Goal: Transaction & Acquisition: Purchase product/service

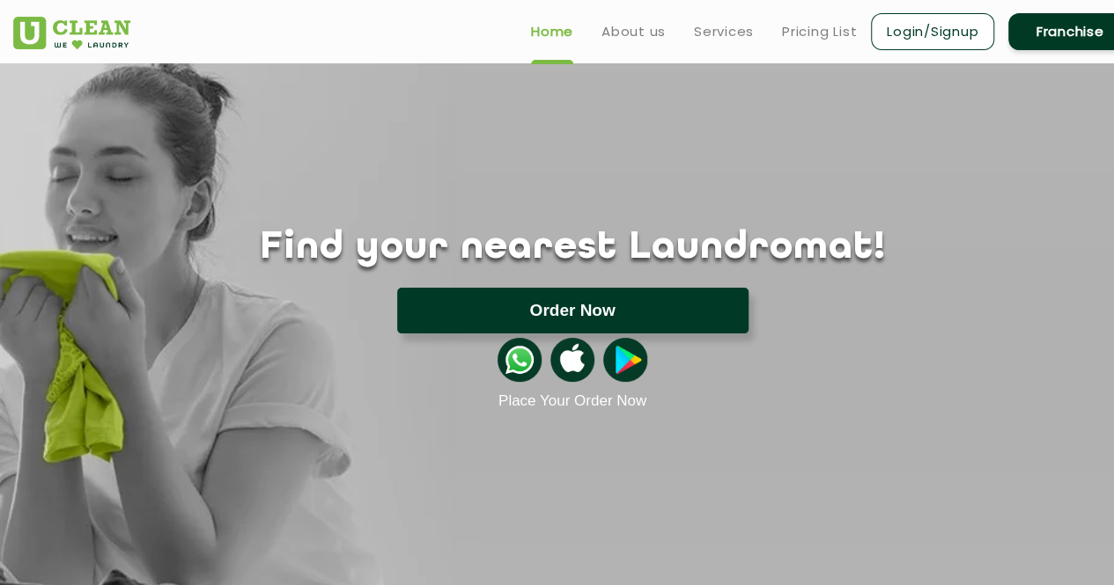
click at [643, 299] on button "Order Now" at bounding box center [572, 311] width 351 height 46
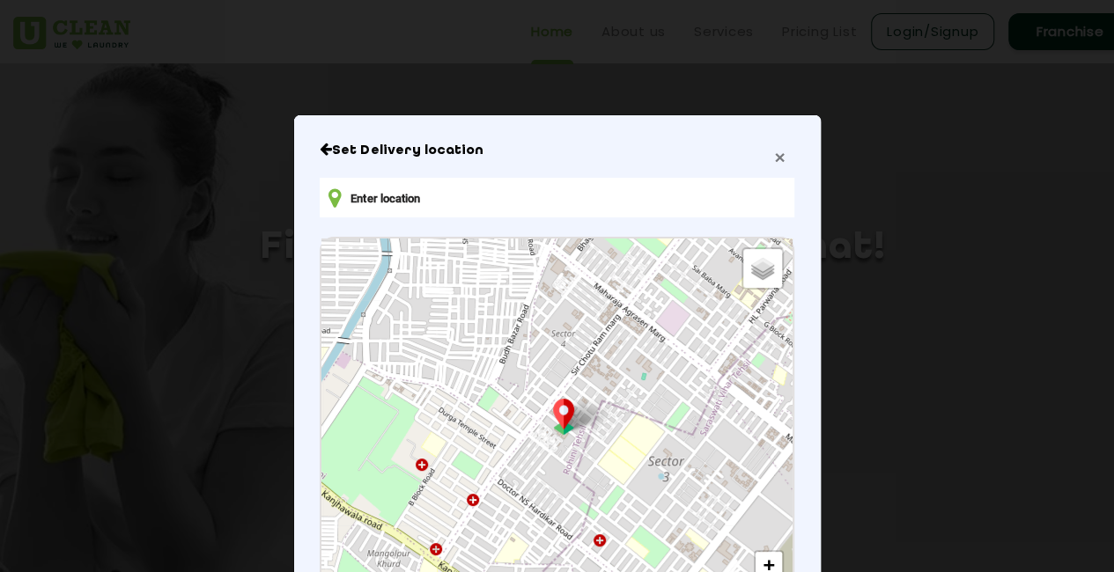
click at [774, 159] on span "×" at bounding box center [779, 157] width 11 height 20
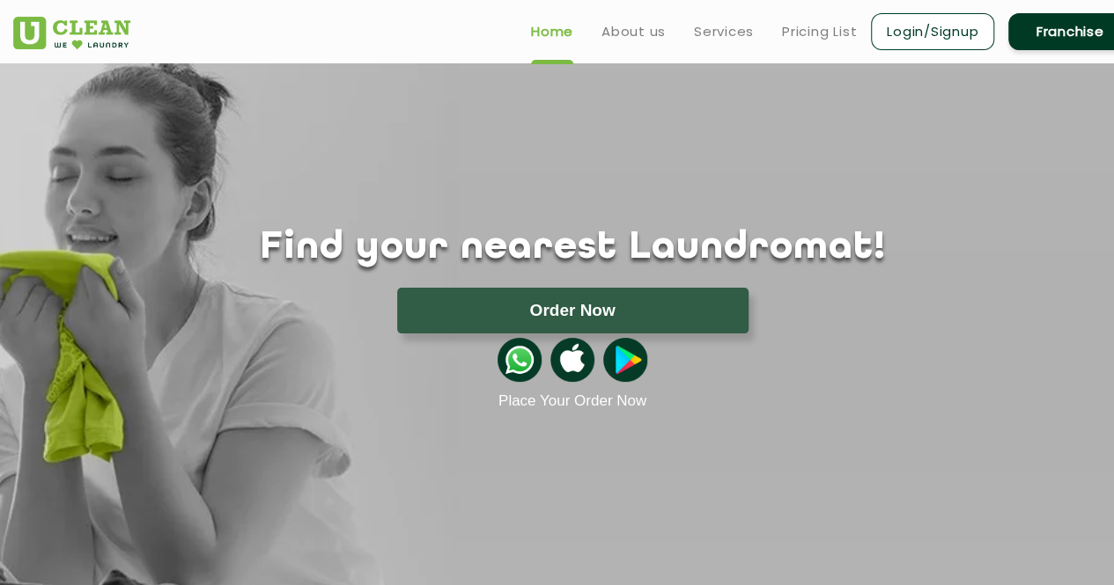
click at [933, 36] on link "Login/Signup" at bounding box center [932, 31] width 123 height 37
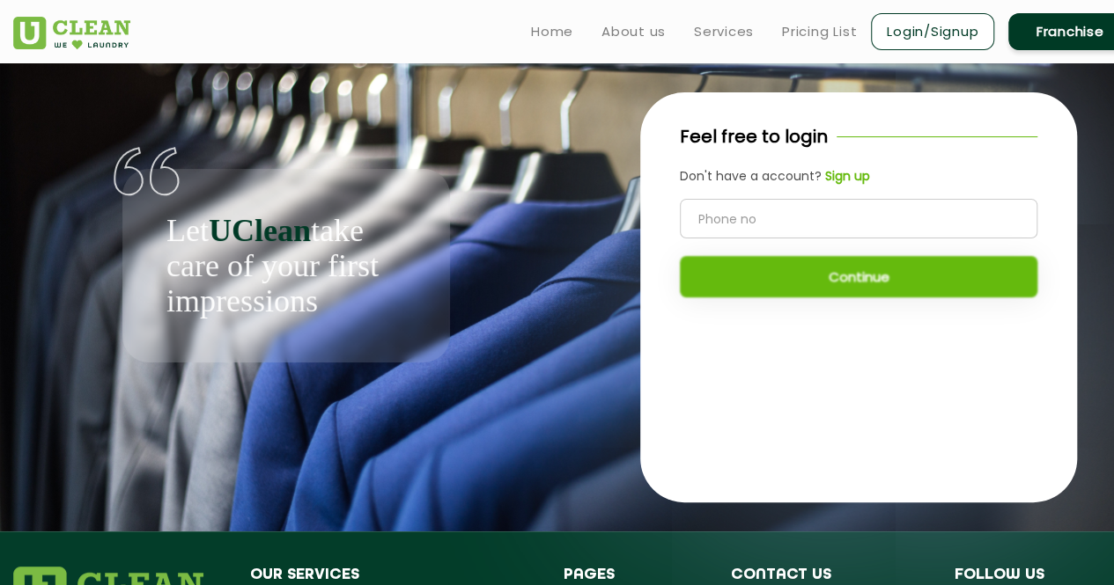
click at [784, 217] on input "tel" at bounding box center [858, 219] width 357 height 40
click at [718, 233] on input "tel" at bounding box center [858, 219] width 357 height 40
type input "8910511120"
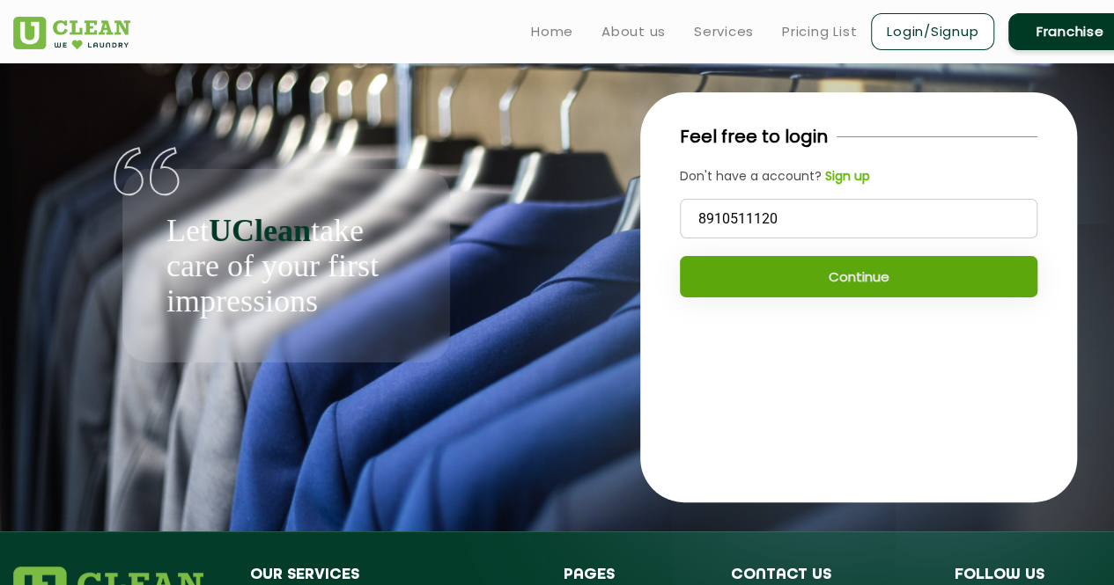
click at [783, 263] on button "Continue" at bounding box center [858, 276] width 357 height 41
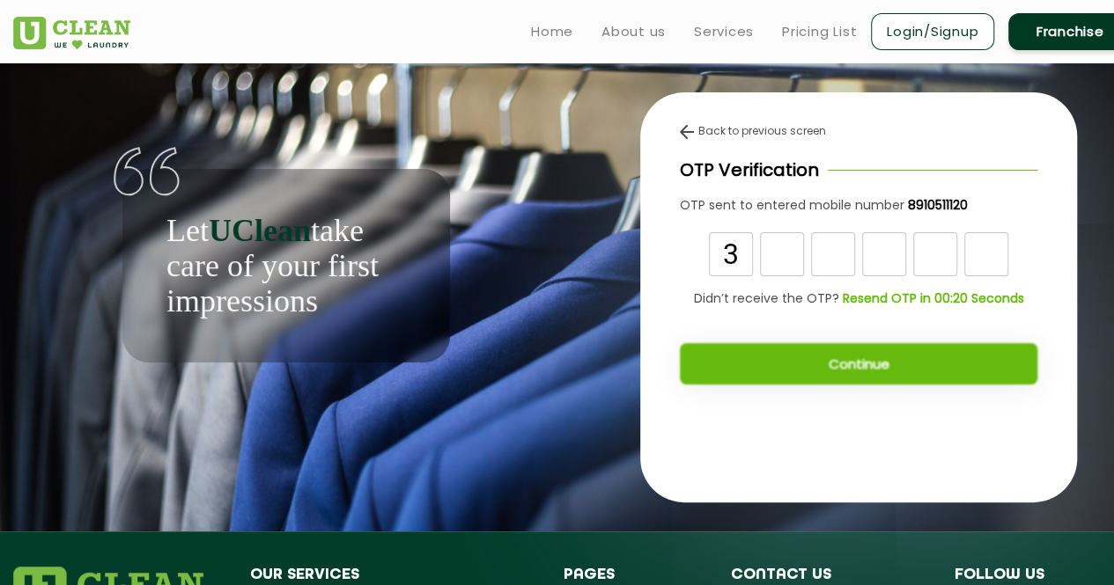
type input "3"
type input "8"
type input "0"
type input "4"
type input "3"
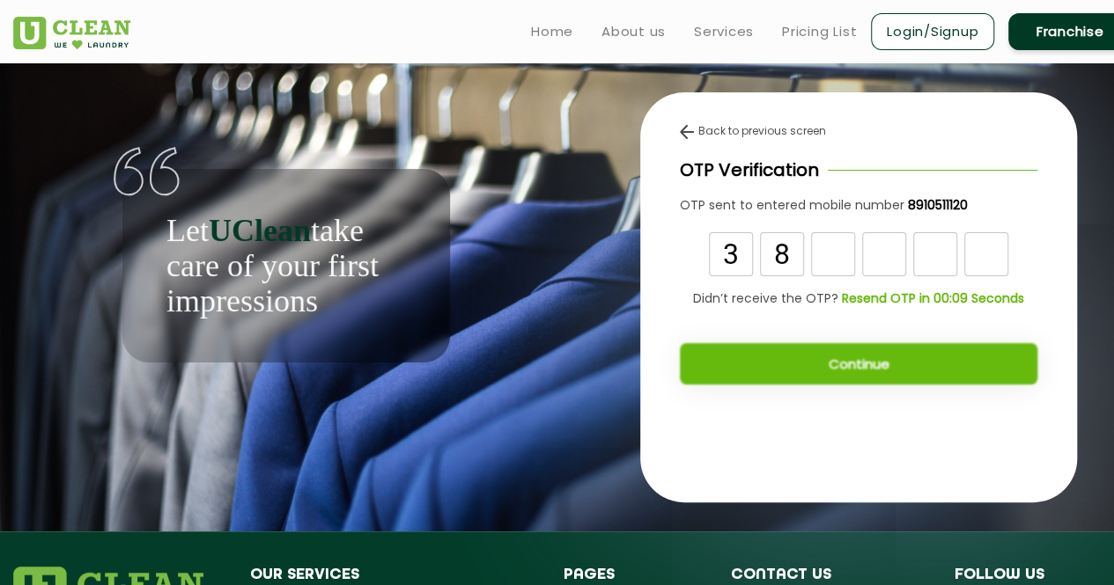
type input "8"
type input "4"
type input "0"
type input "8"
type input "0"
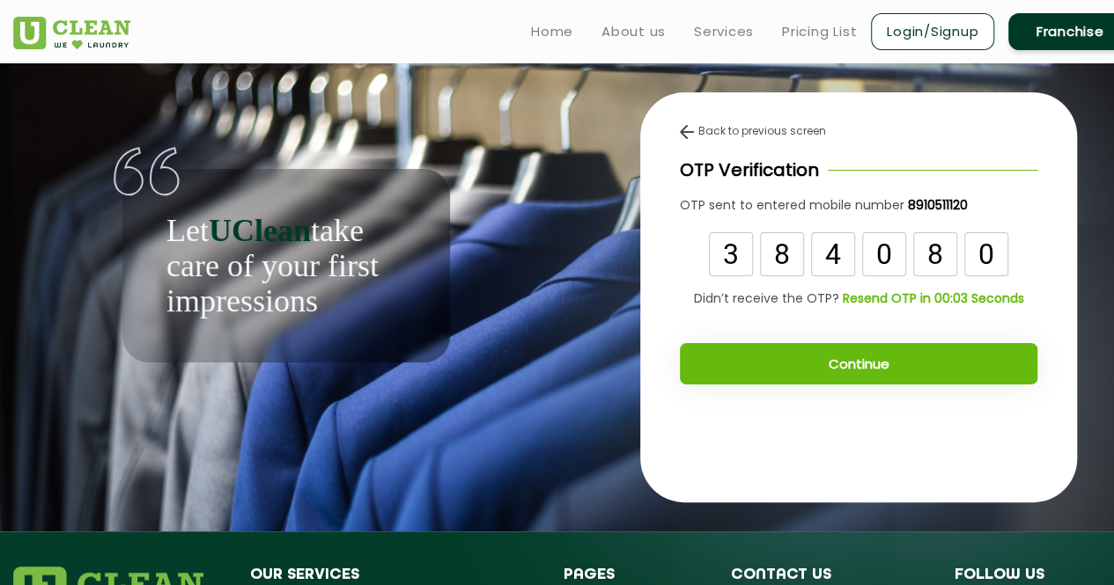
click at [815, 386] on div "Back to previous screen OTP Verification OTP sent to entered mobile number 8910…" at bounding box center [858, 260] width 437 height 336
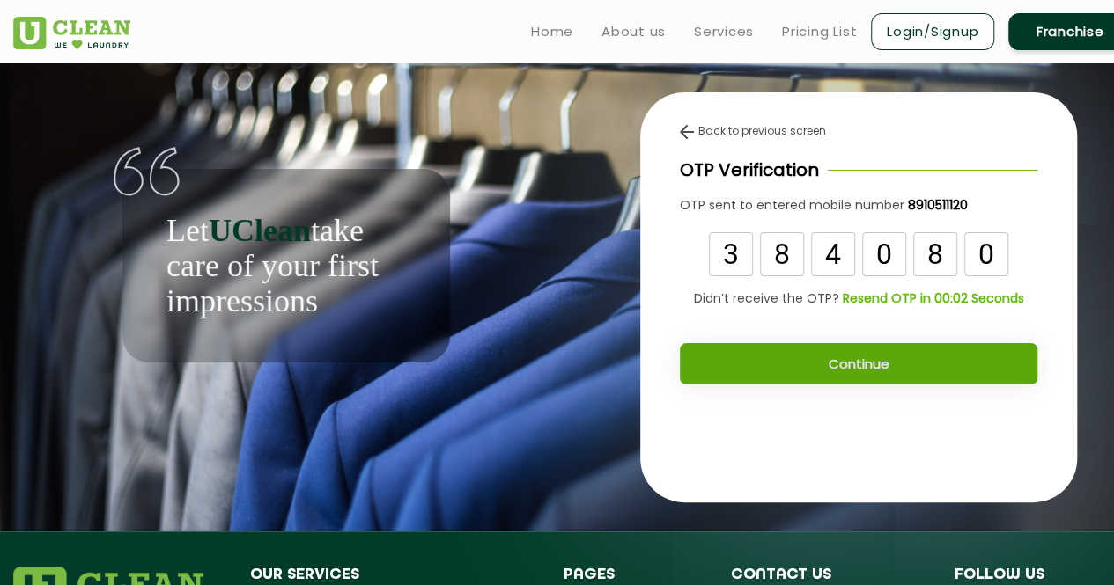
click at [847, 370] on button "Continue" at bounding box center [858, 363] width 357 height 41
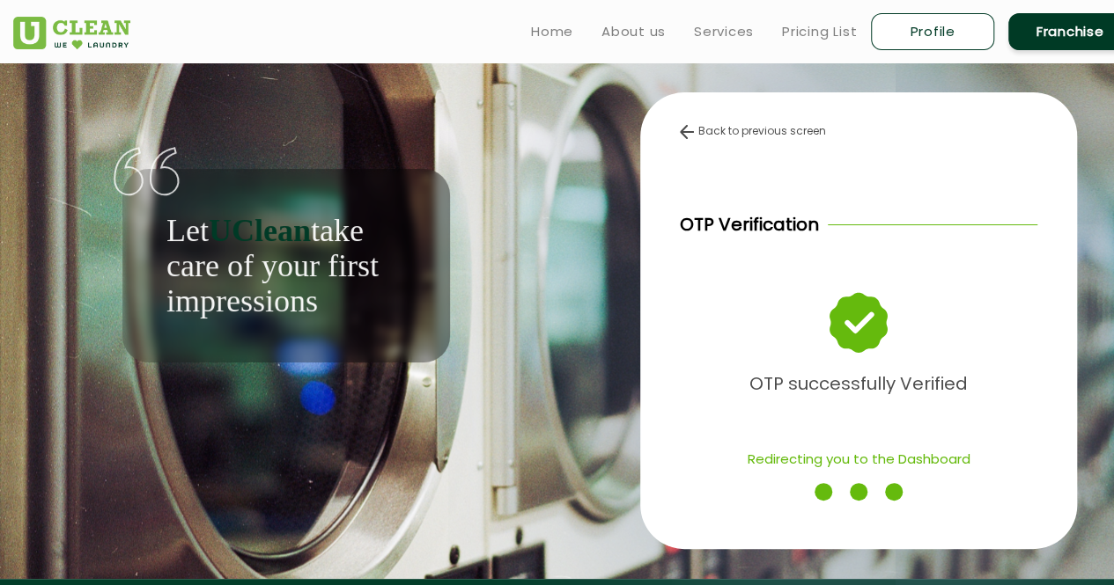
click at [623, 76] on div "Back to previous screen OTP Verification OTP successfully Verified Redirecting …" at bounding box center [858, 321] width 546 height 516
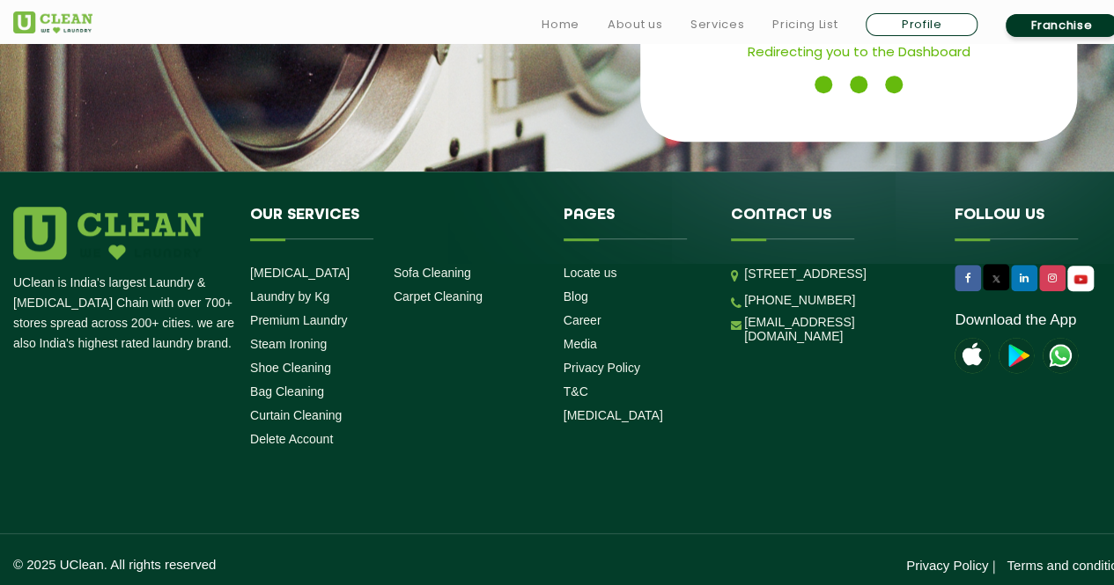
scroll to position [417, 0]
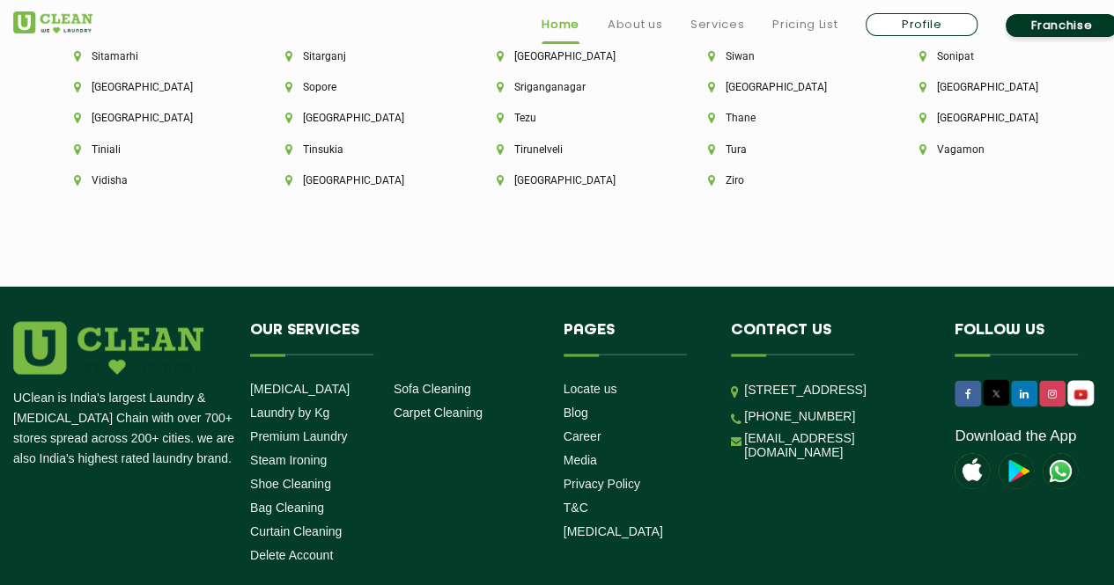
scroll to position [4885, 0]
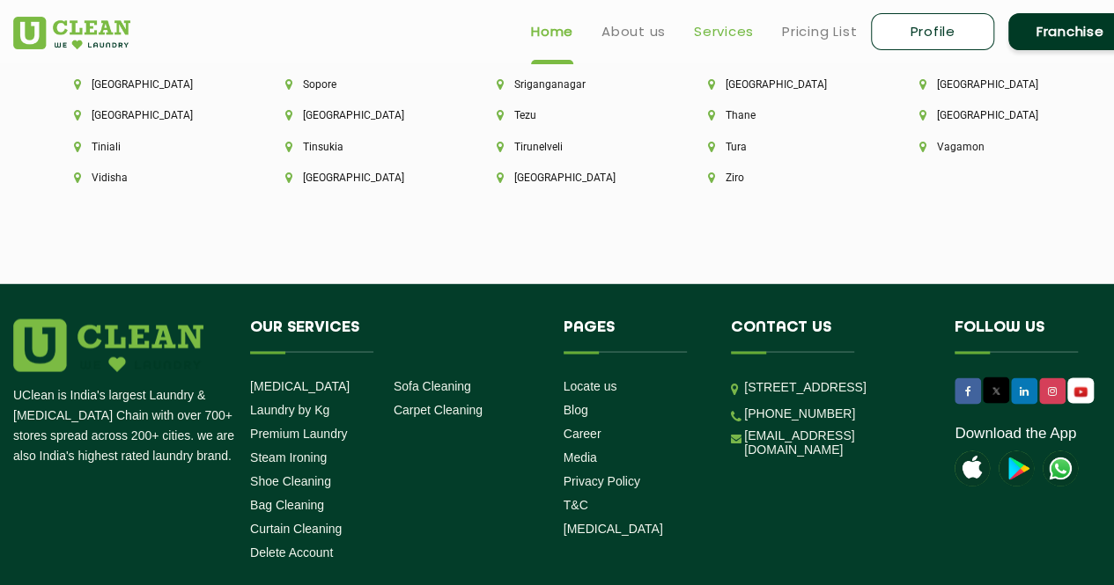
click at [713, 22] on link "Services" at bounding box center [724, 31] width 60 height 21
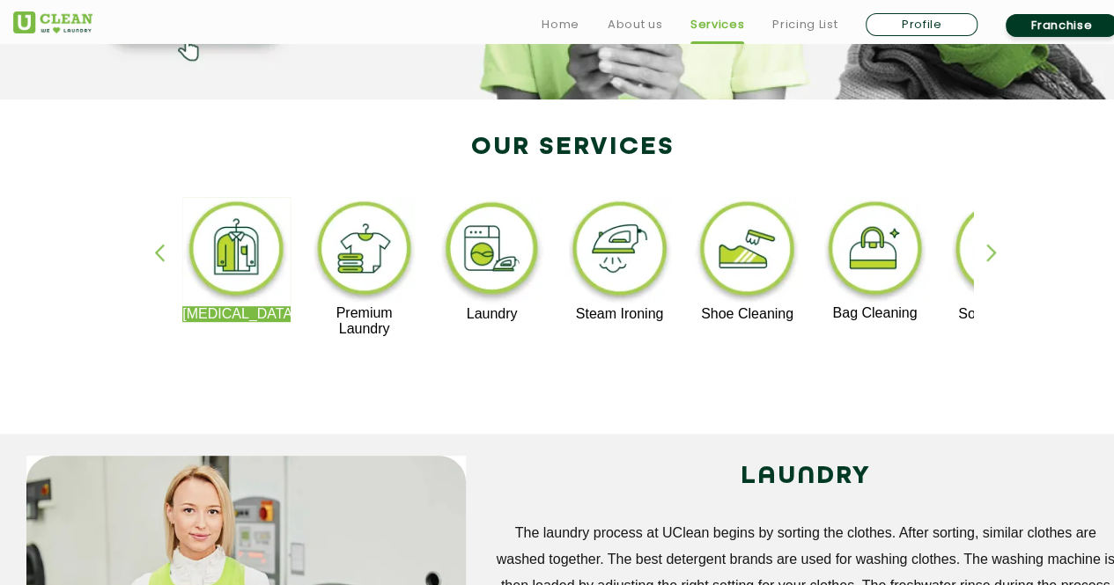
scroll to position [312, 0]
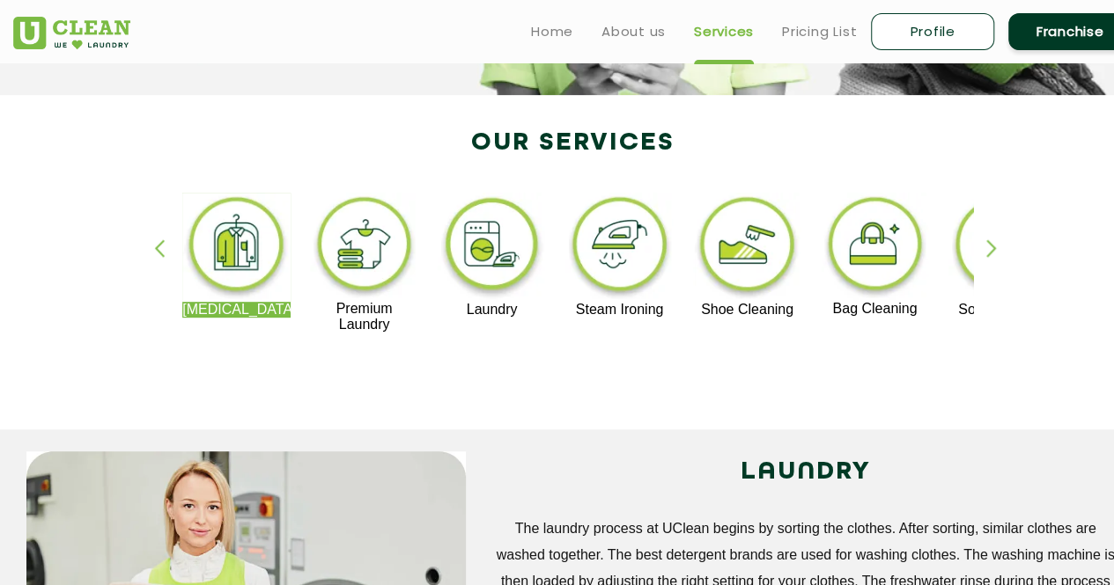
click at [503, 266] on img at bounding box center [492, 247] width 108 height 109
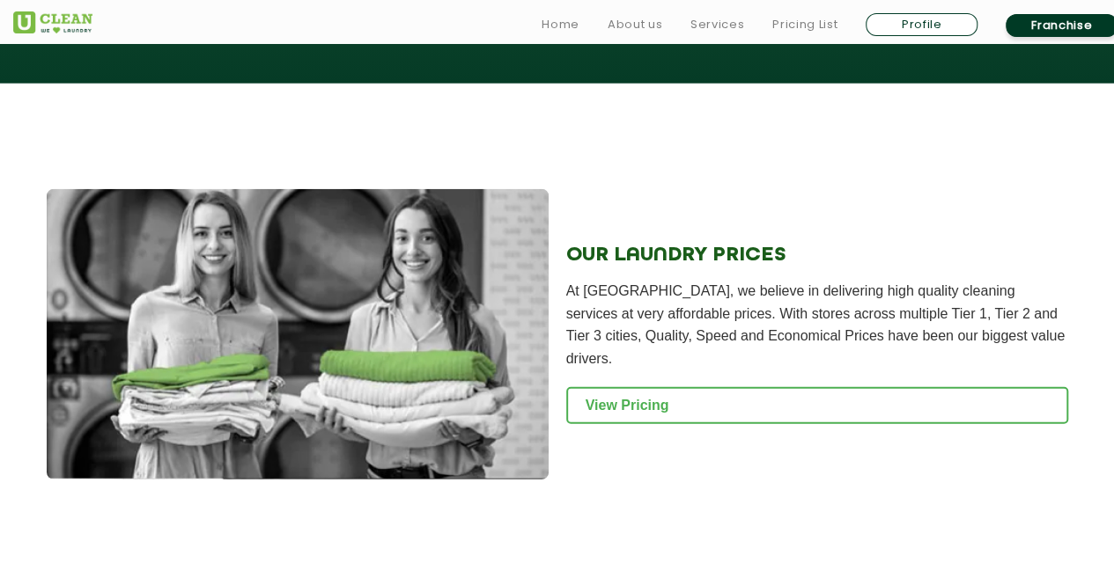
scroll to position [2293, 0]
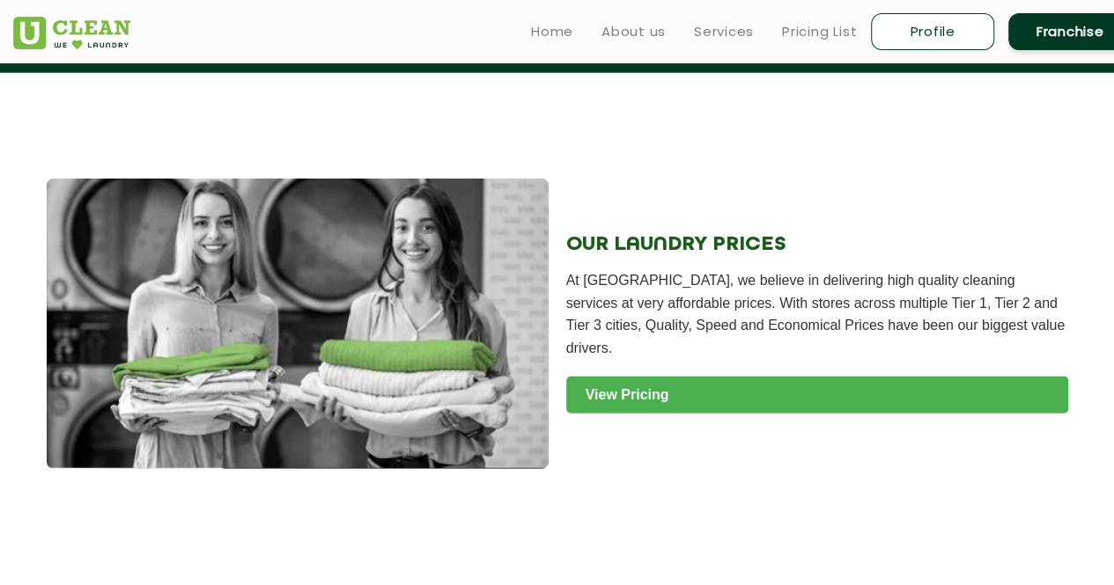
click at [713, 378] on link "View Pricing" at bounding box center [817, 395] width 502 height 37
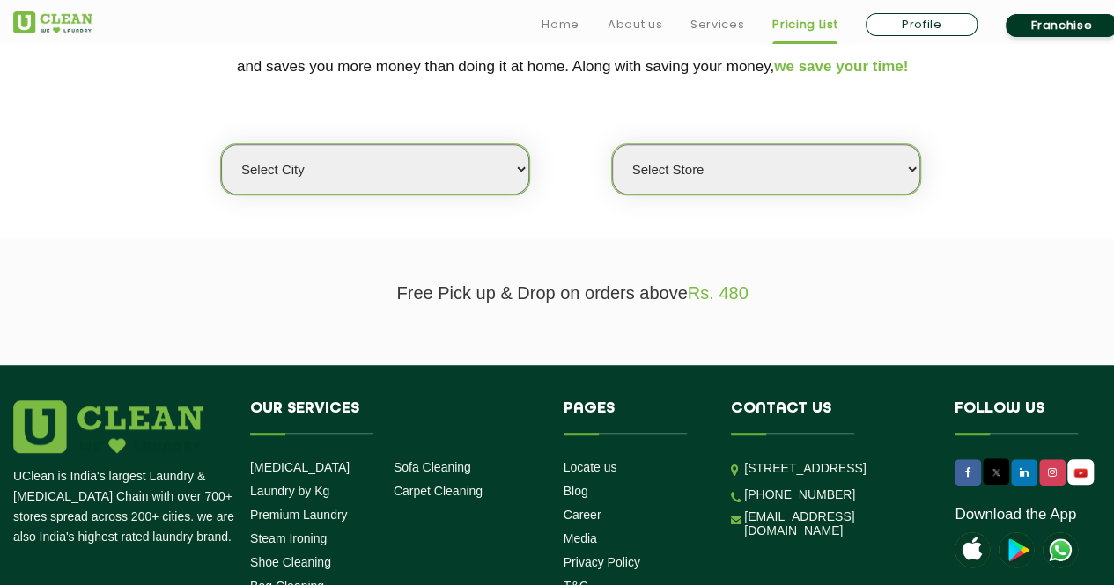
scroll to position [414, 0]
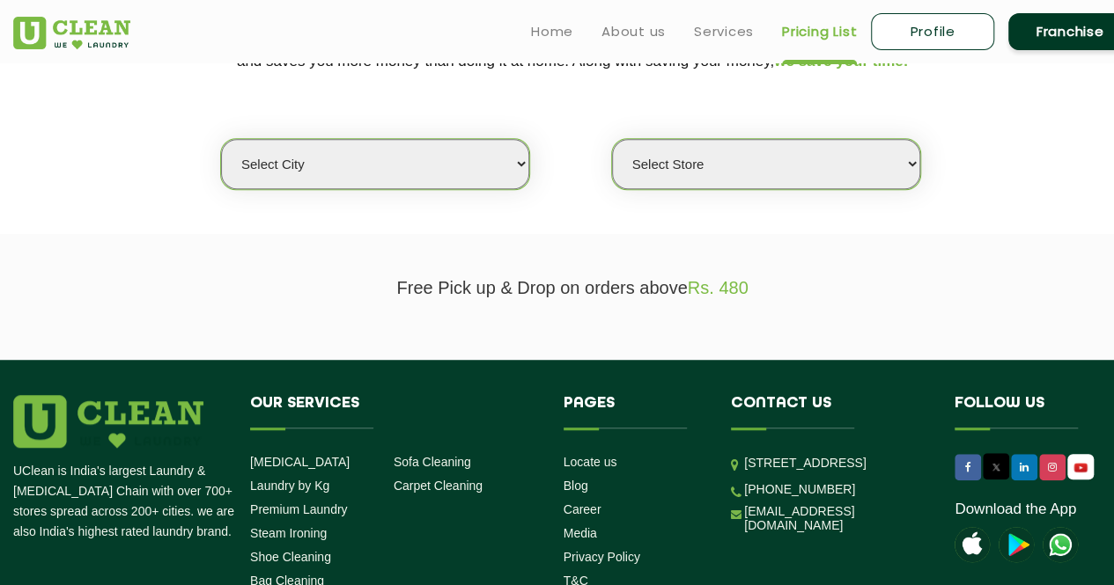
click at [503, 158] on select "Select city [GEOGRAPHIC_DATA] [GEOGRAPHIC_DATA] [GEOGRAPHIC_DATA] [GEOGRAPHIC_D…" at bounding box center [375, 164] width 308 height 50
select select "129"
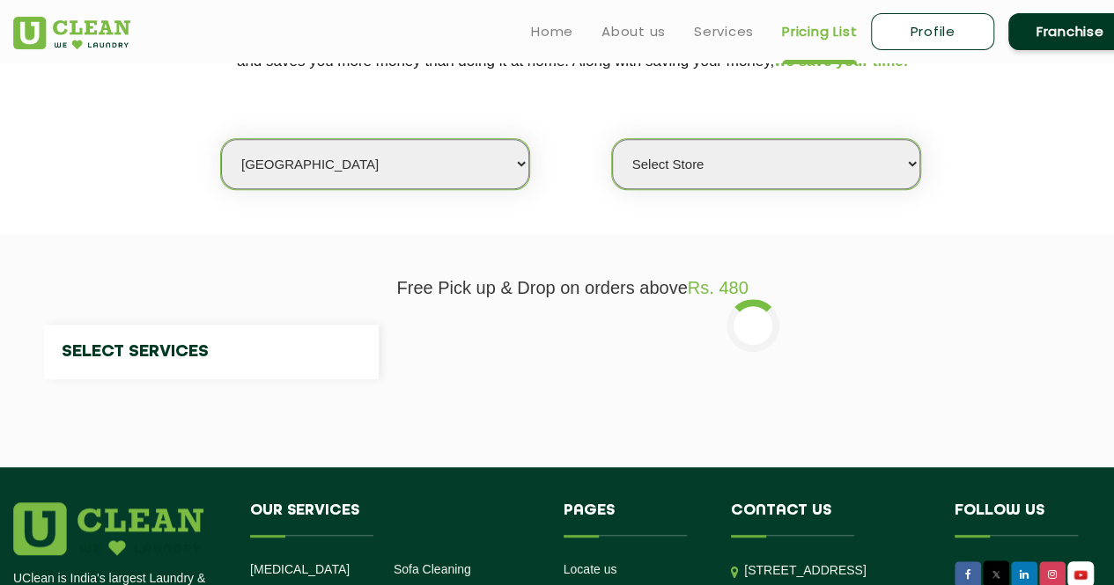
click at [370, 159] on select "Select city [GEOGRAPHIC_DATA] [GEOGRAPHIC_DATA] [GEOGRAPHIC_DATA] [GEOGRAPHIC_D…" at bounding box center [375, 164] width 308 height 50
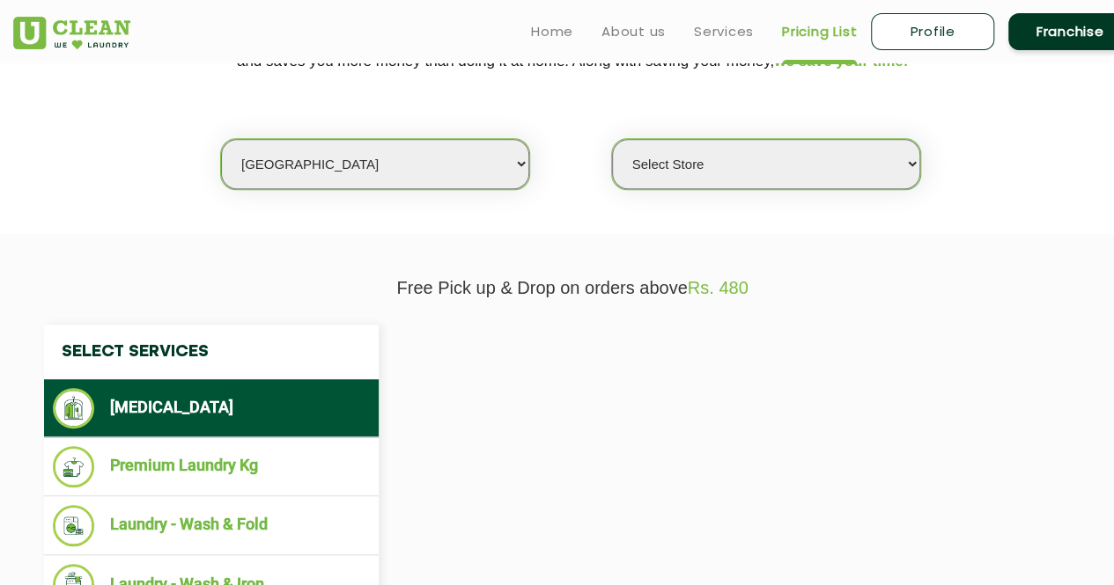
click at [370, 159] on select "Select city [GEOGRAPHIC_DATA] [GEOGRAPHIC_DATA] [GEOGRAPHIC_DATA] [GEOGRAPHIC_D…" at bounding box center [375, 164] width 308 height 50
select select "0"
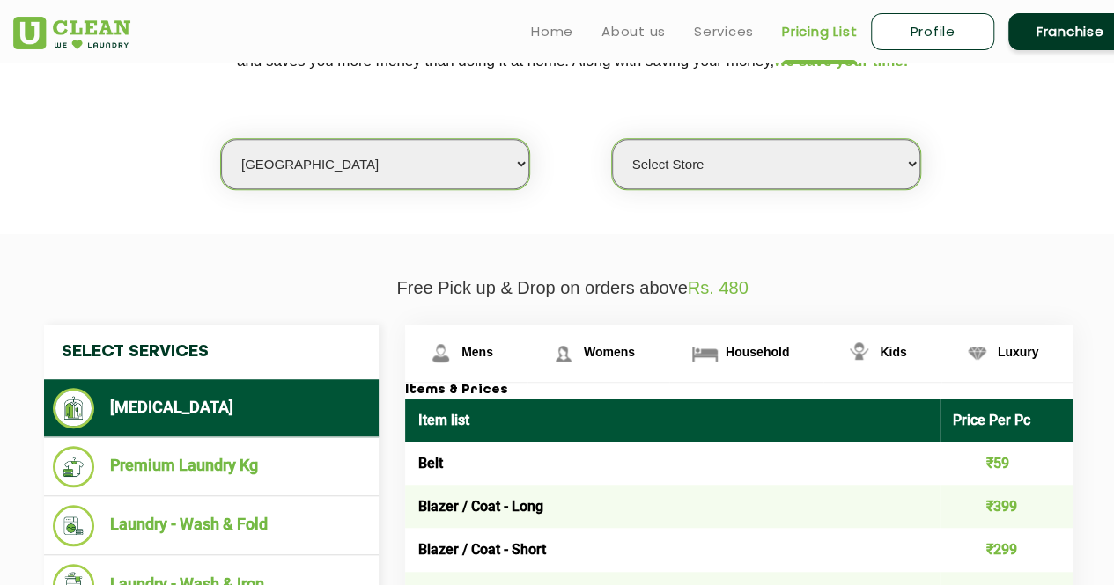
select select "125"
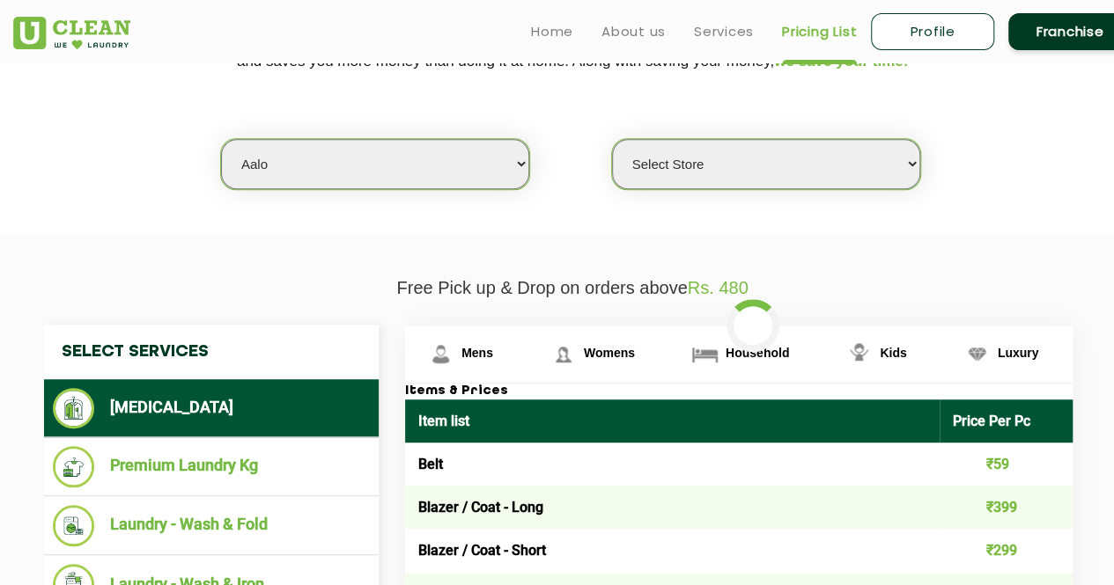
click at [315, 158] on select "Select city [GEOGRAPHIC_DATA] [GEOGRAPHIC_DATA] [GEOGRAPHIC_DATA] [GEOGRAPHIC_D…" at bounding box center [375, 164] width 308 height 50
select select "0"
click at [315, 158] on select "Select city [GEOGRAPHIC_DATA] [GEOGRAPHIC_DATA] [GEOGRAPHIC_DATA] [GEOGRAPHIC_D…" at bounding box center [375, 164] width 308 height 50
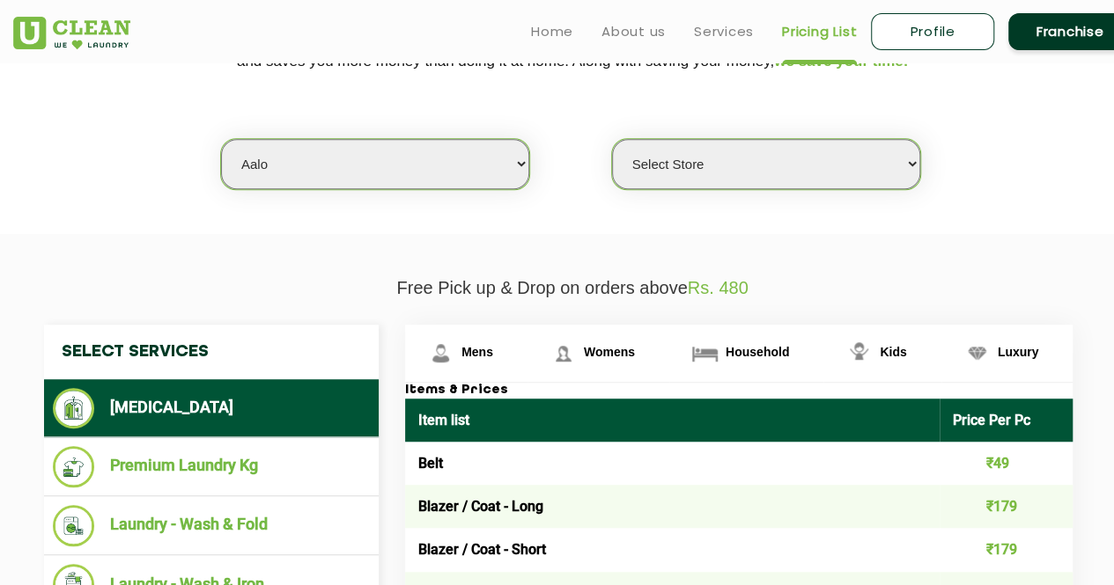
select select "6"
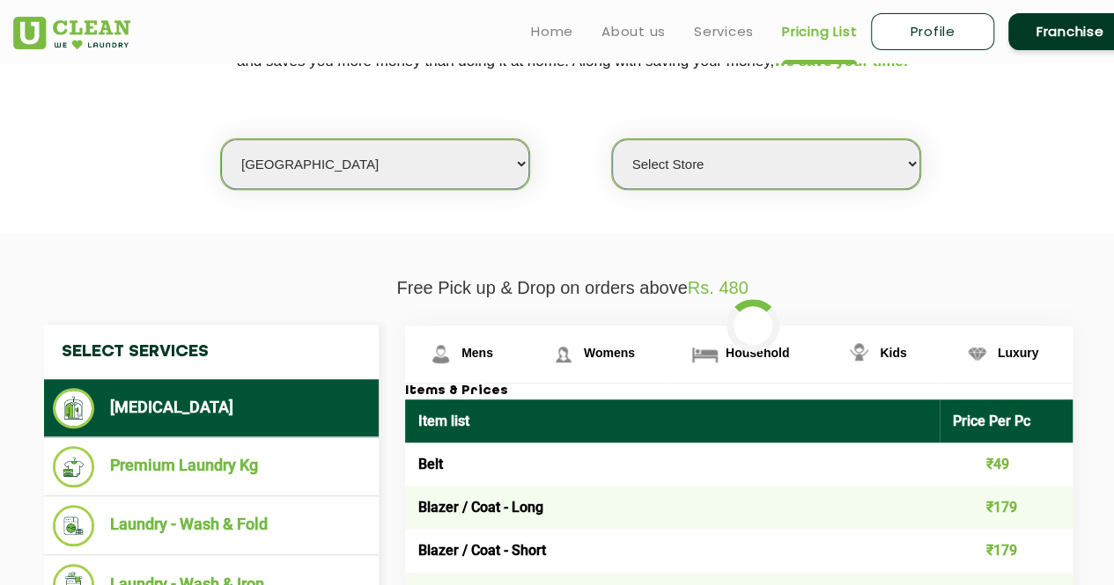
click at [315, 158] on select "Select city [GEOGRAPHIC_DATA] [GEOGRAPHIC_DATA] [GEOGRAPHIC_DATA] [GEOGRAPHIC_D…" at bounding box center [375, 164] width 308 height 50
select select "0"
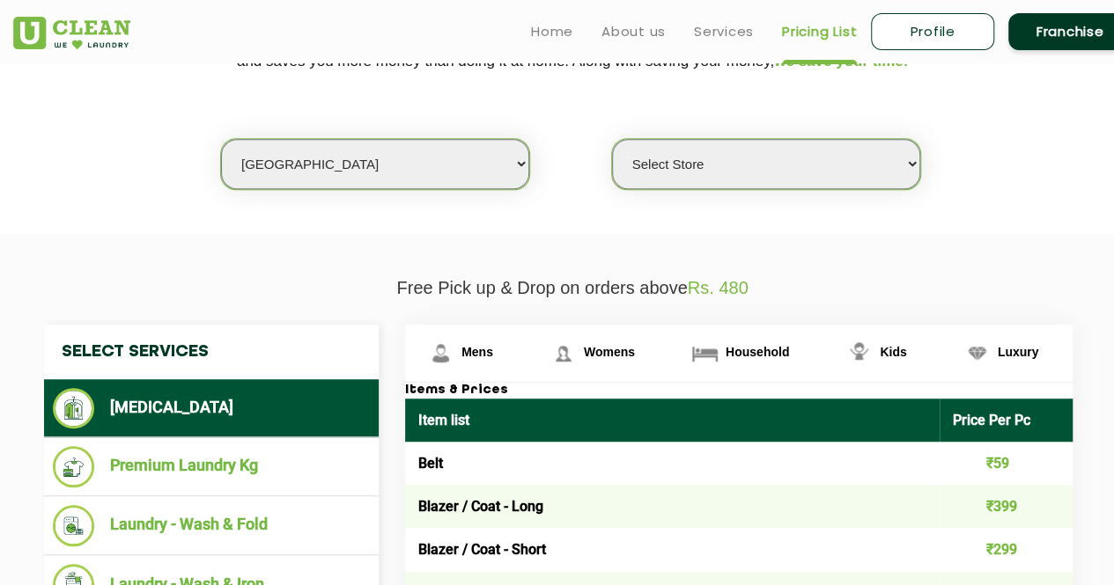
click at [705, 173] on select "Select Store [GEOGRAPHIC_DATA] [GEOGRAPHIC_DATA] UClean KR [GEOGRAPHIC_DATA] [G…" at bounding box center [766, 164] width 308 height 50
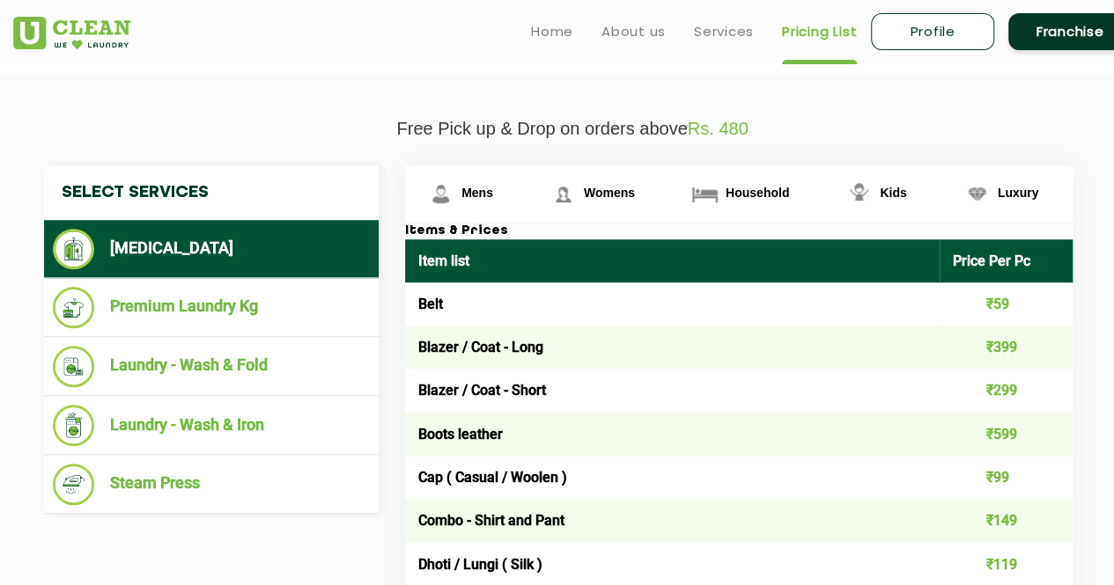
scroll to position [574, 0]
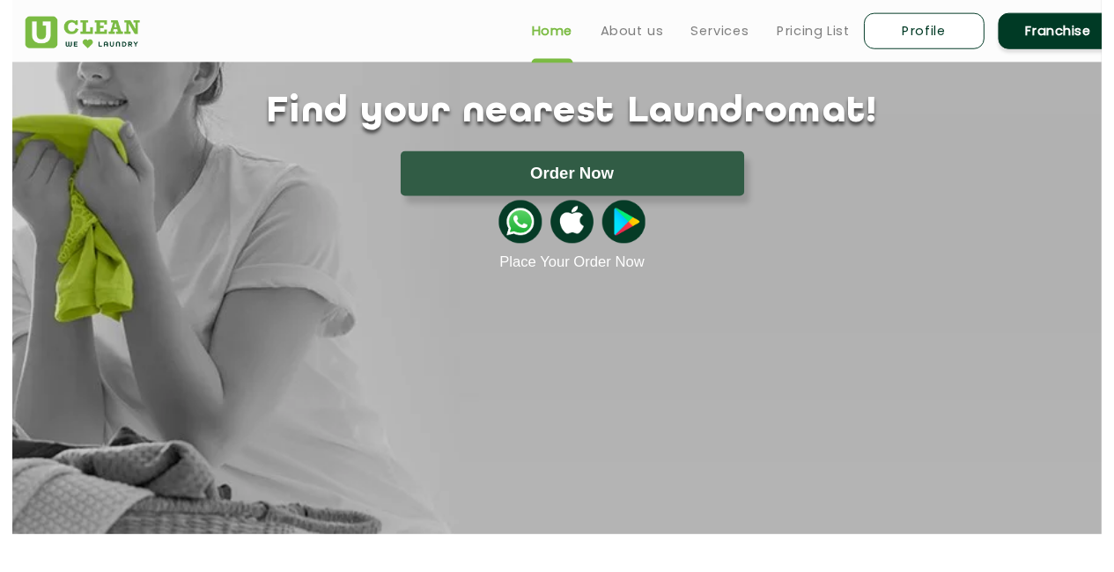
scroll to position [134, 0]
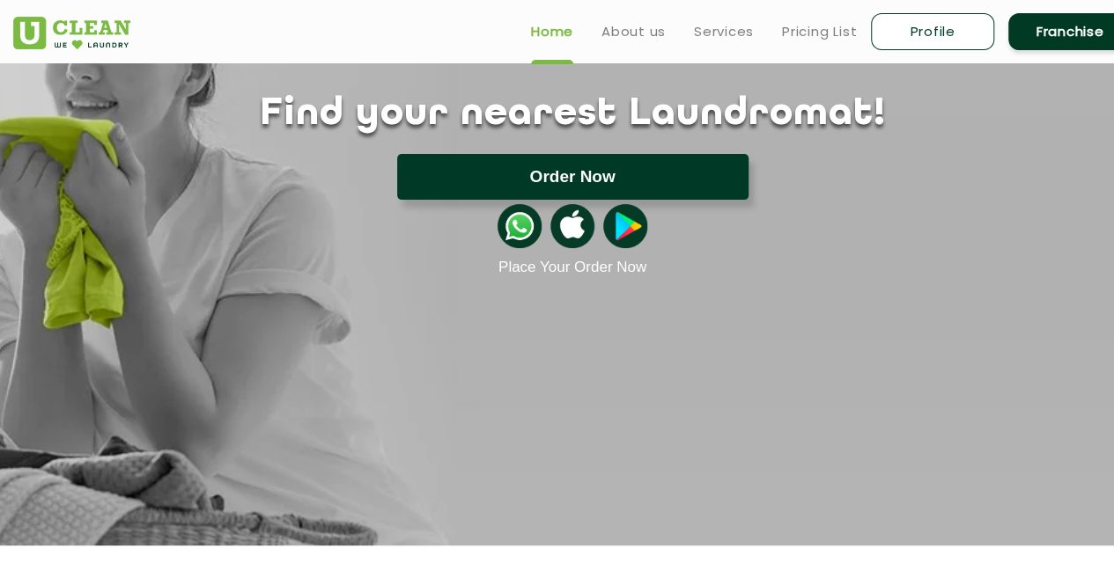
click at [545, 170] on button "Order Now" at bounding box center [572, 177] width 351 height 46
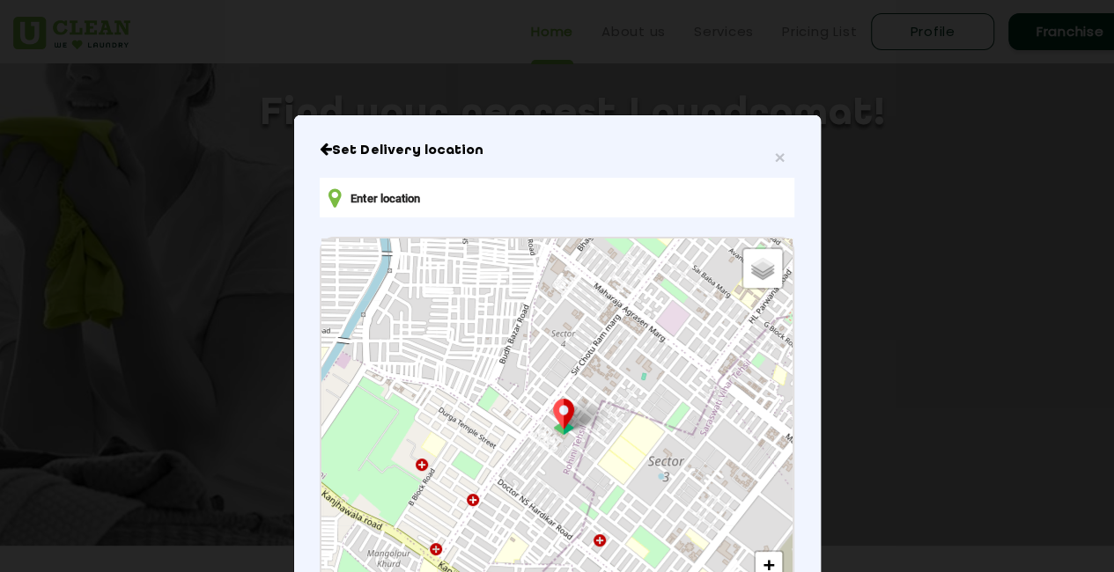
click at [606, 197] on input "text" at bounding box center [557, 198] width 474 height 40
click at [407, 212] on input "text" at bounding box center [557, 198] width 474 height 40
paste input "q1003, mantri serenity, 560062"
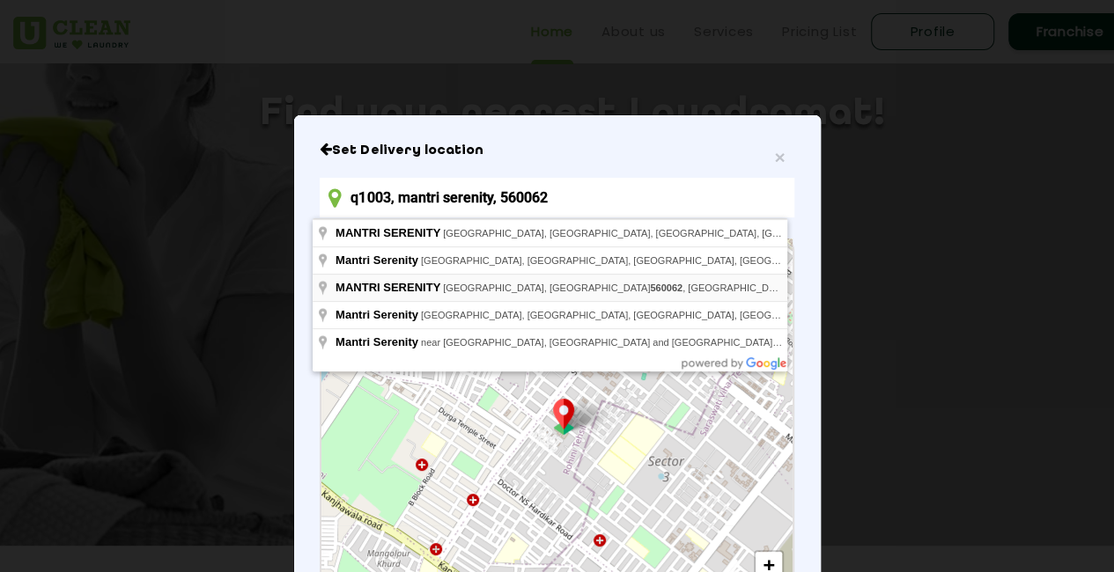
type input "q1003, mantri serenity, 560062"
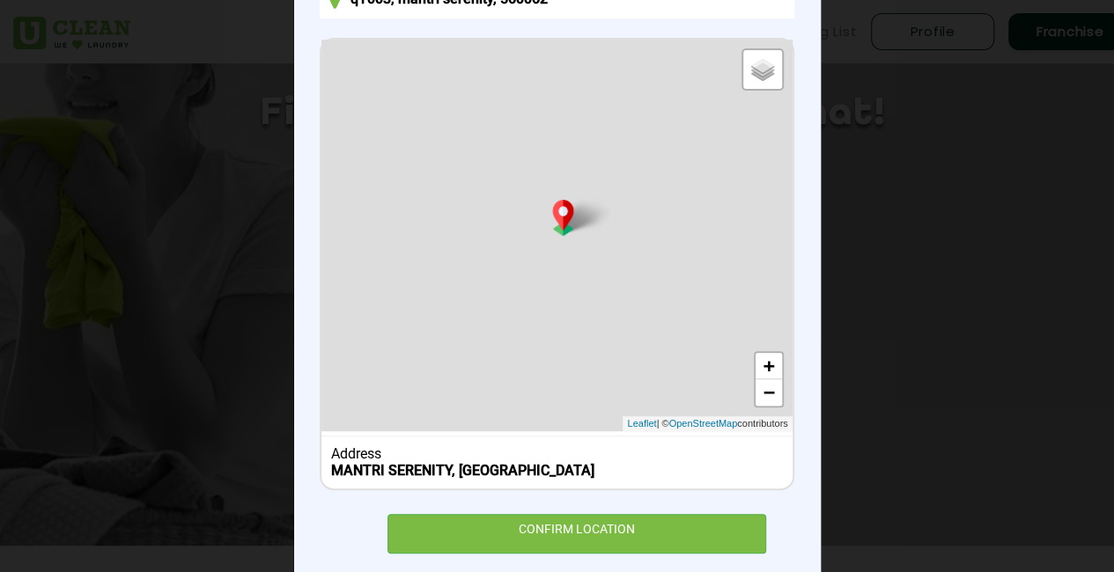
scroll to position [234, 0]
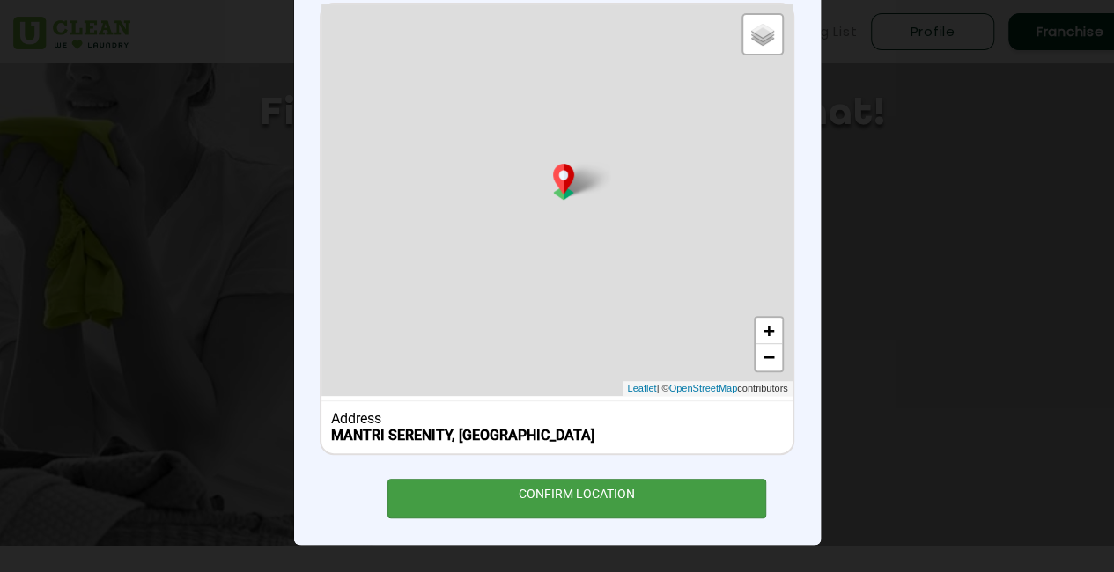
click at [549, 481] on div "CONFIRM LOCATION" at bounding box center [576, 499] width 379 height 40
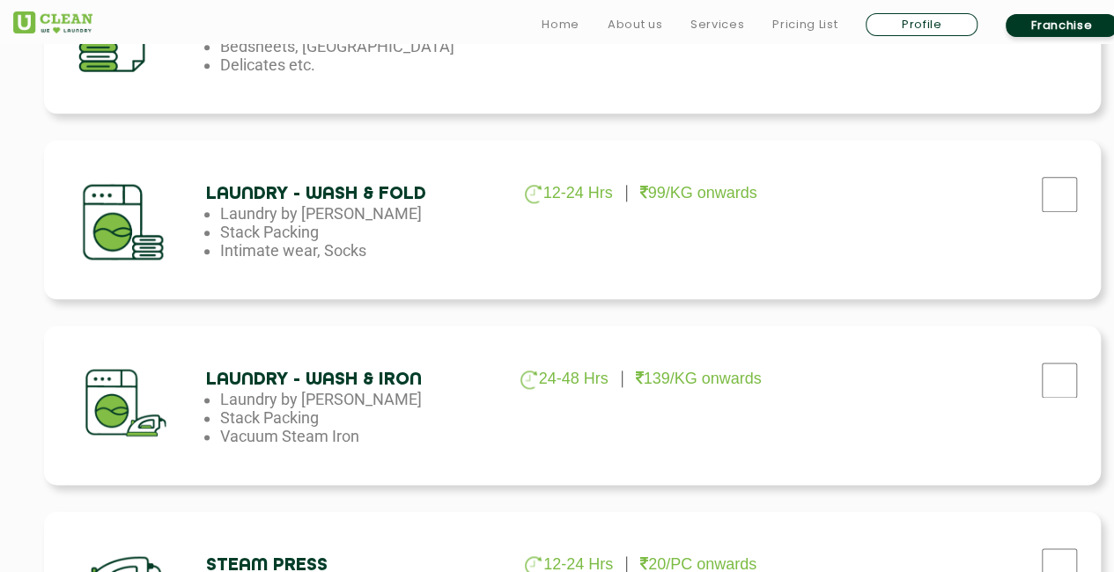
scroll to position [913, 0]
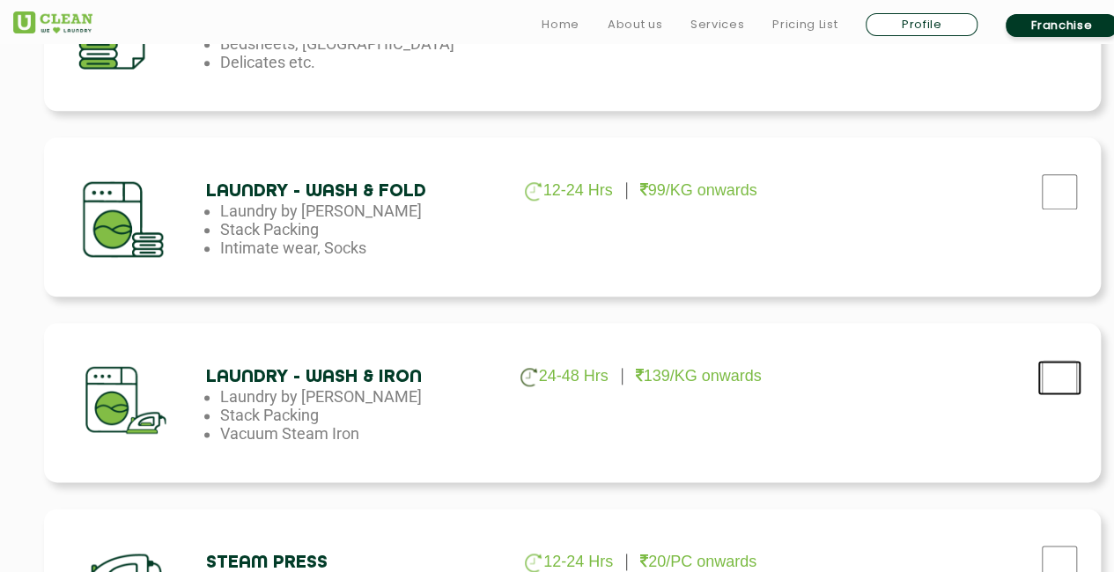
click at [1051, 382] on input "checkbox" at bounding box center [1059, 377] width 44 height 35
checkbox input "true"
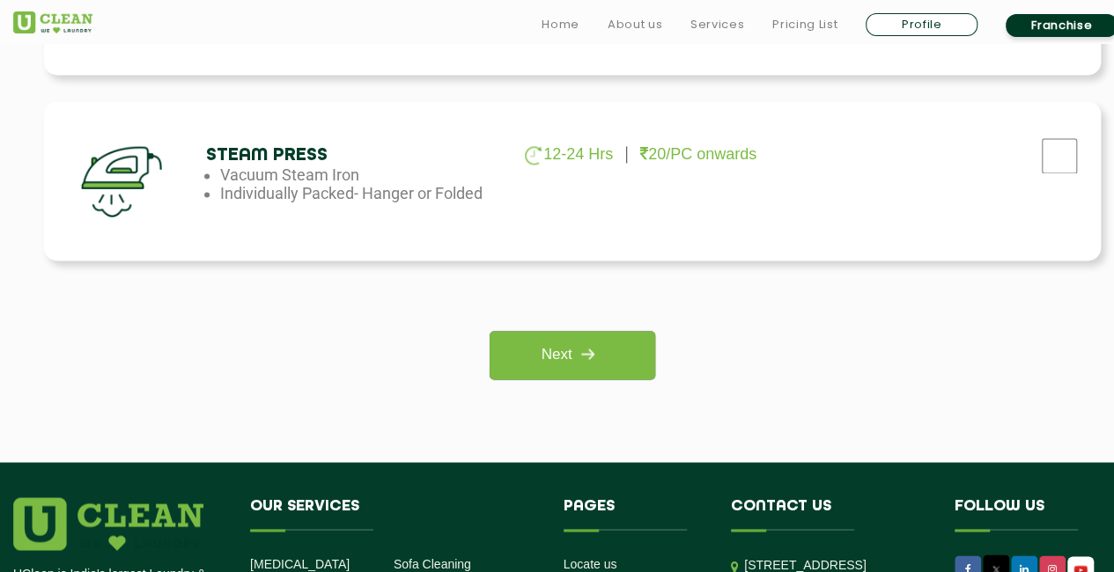
scroll to position [1325, 0]
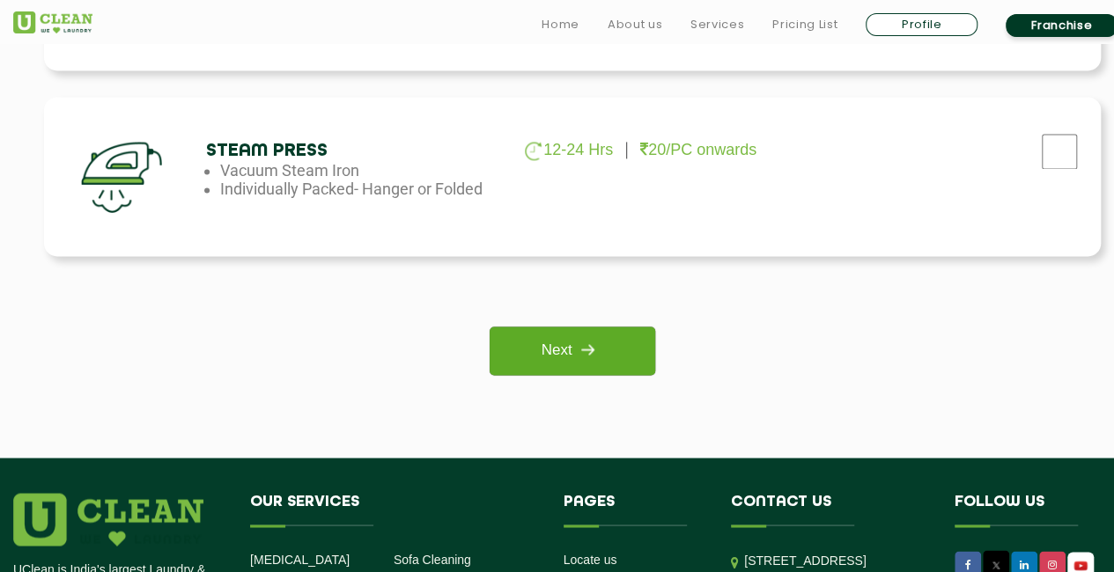
click at [593, 352] on img at bounding box center [587, 350] width 32 height 32
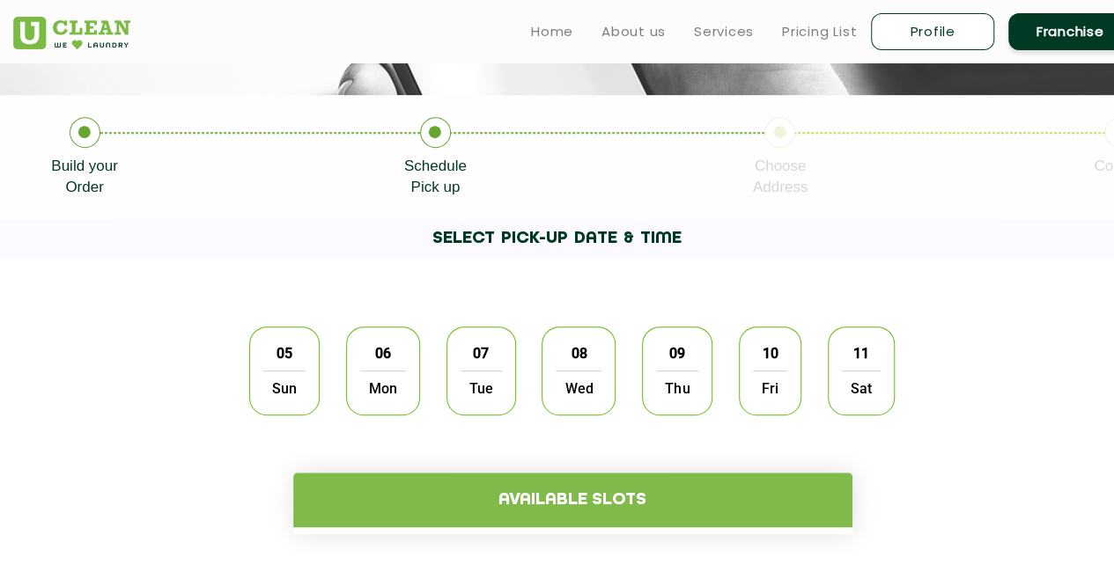
scroll to position [315, 0]
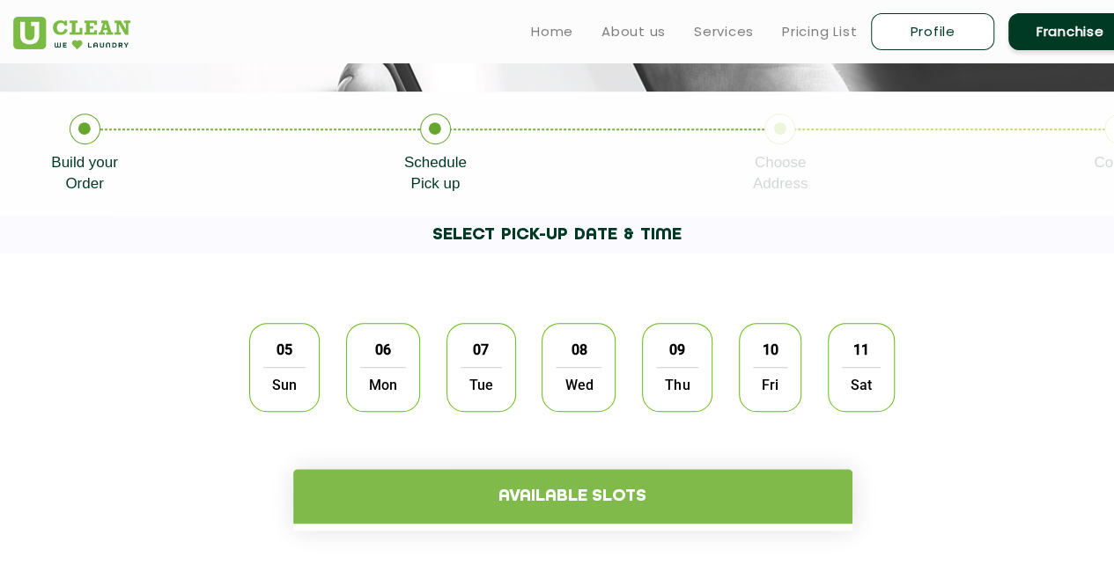
click at [371, 370] on span "Mon" at bounding box center [383, 384] width 46 height 35
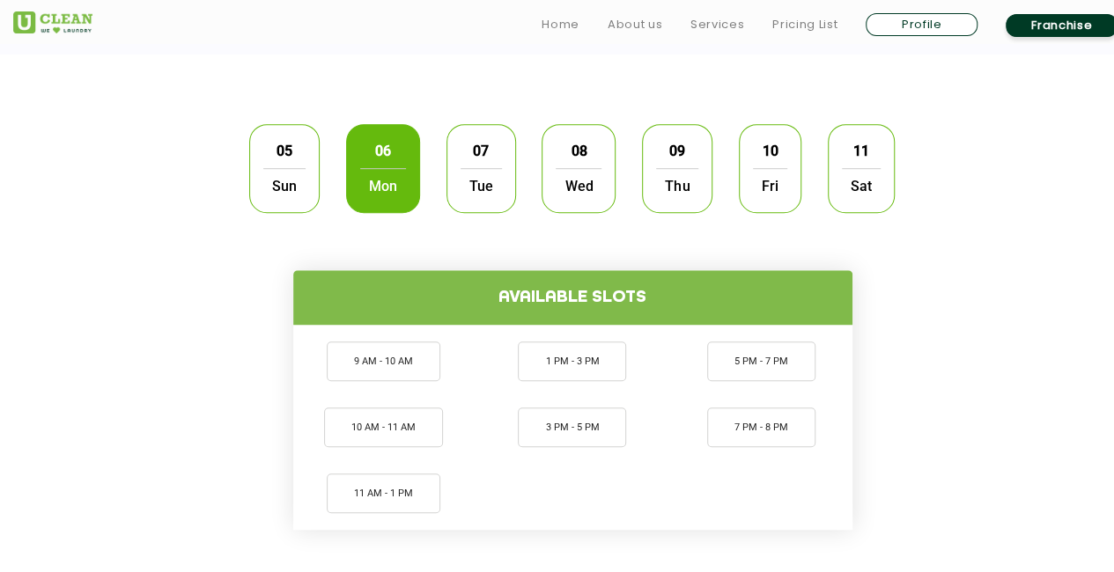
scroll to position [515, 0]
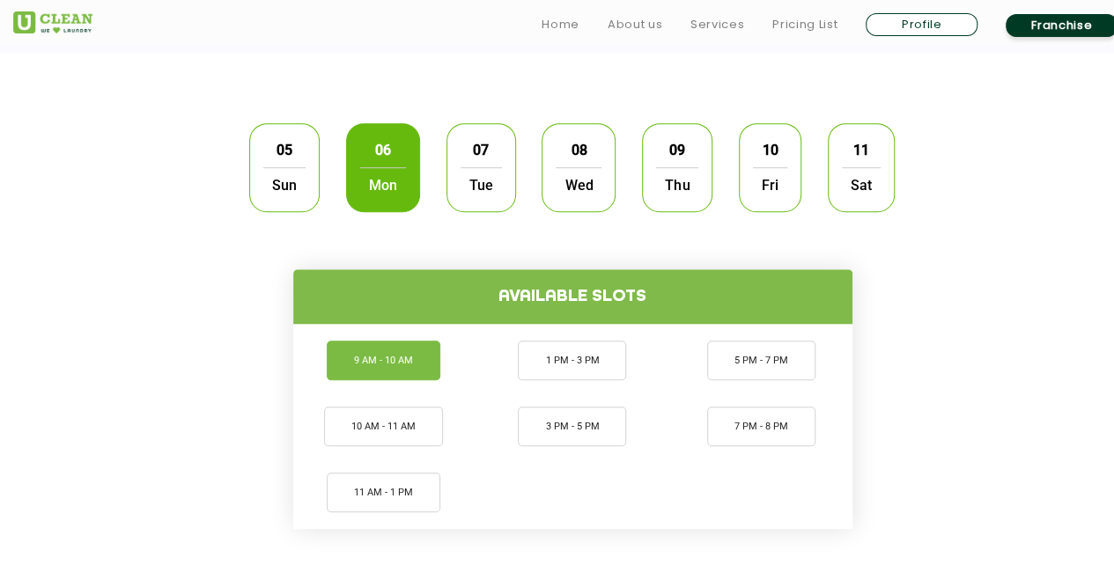
click at [397, 363] on li "9 AM - 10 AM" at bounding box center [384, 361] width 114 height 40
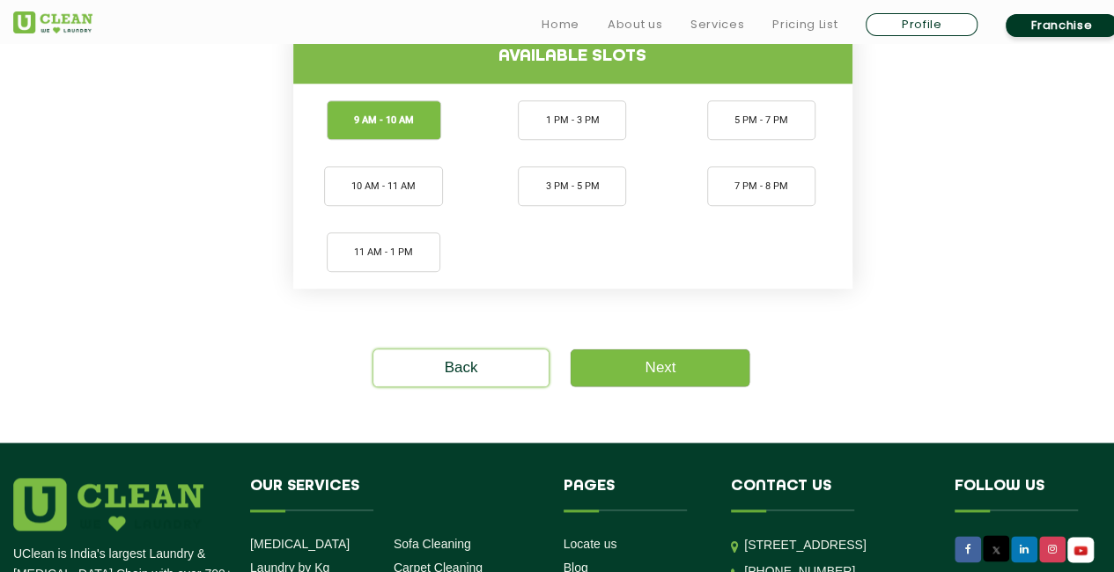
scroll to position [791, 0]
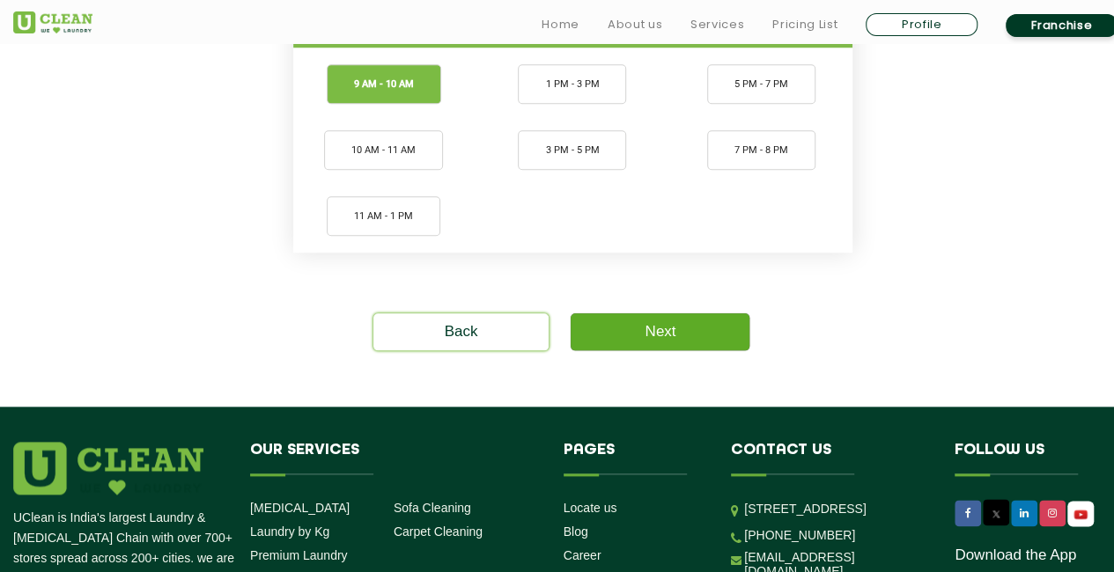
click at [681, 337] on link "Next" at bounding box center [660, 331] width 179 height 37
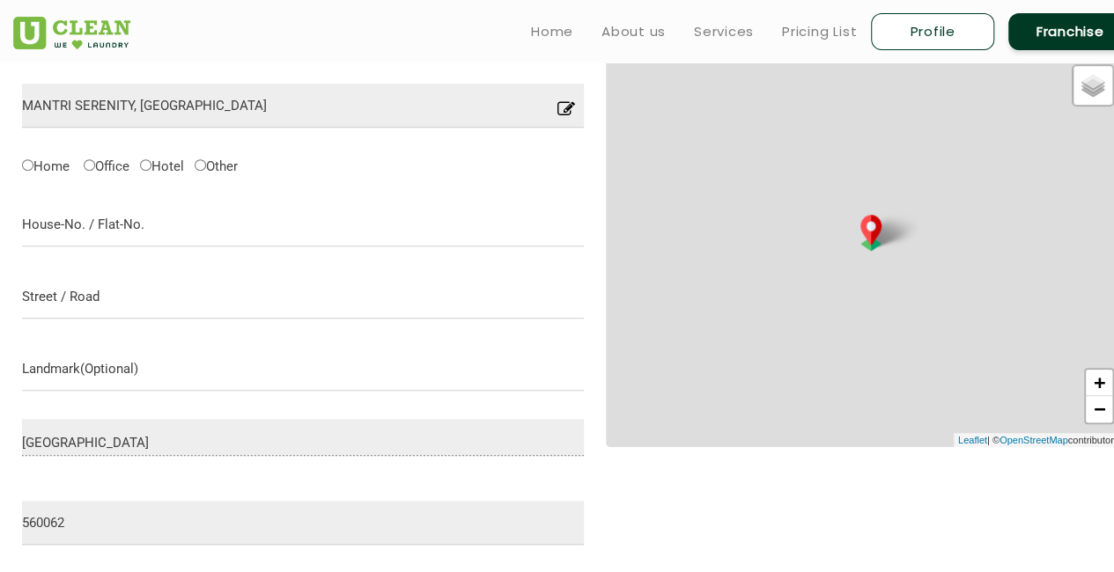
scroll to position [560, 0]
click at [345, 210] on input "text" at bounding box center [303, 222] width 562 height 44
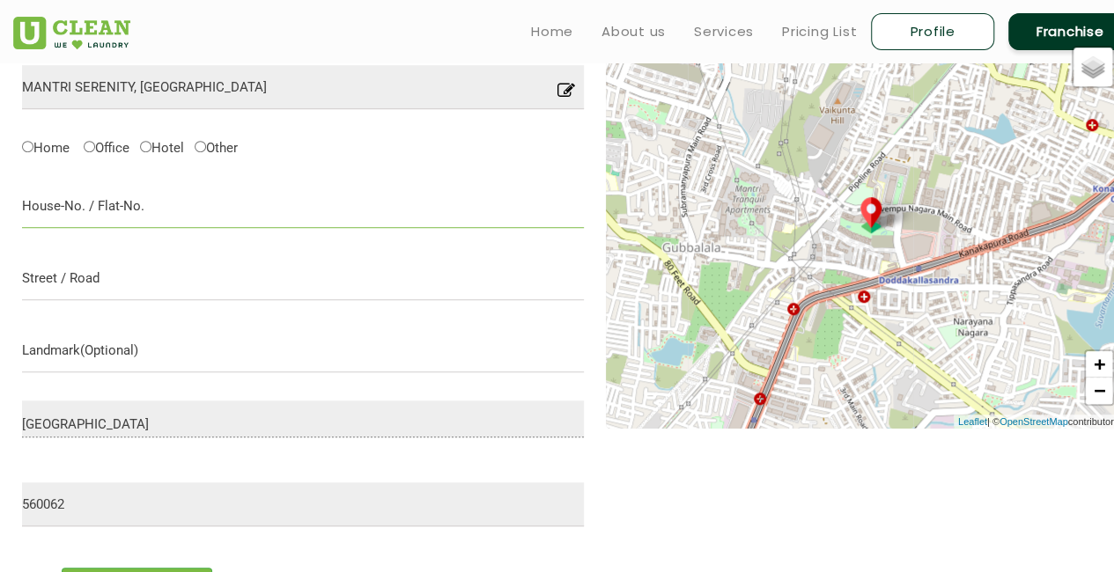
scroll to position [541, 0]
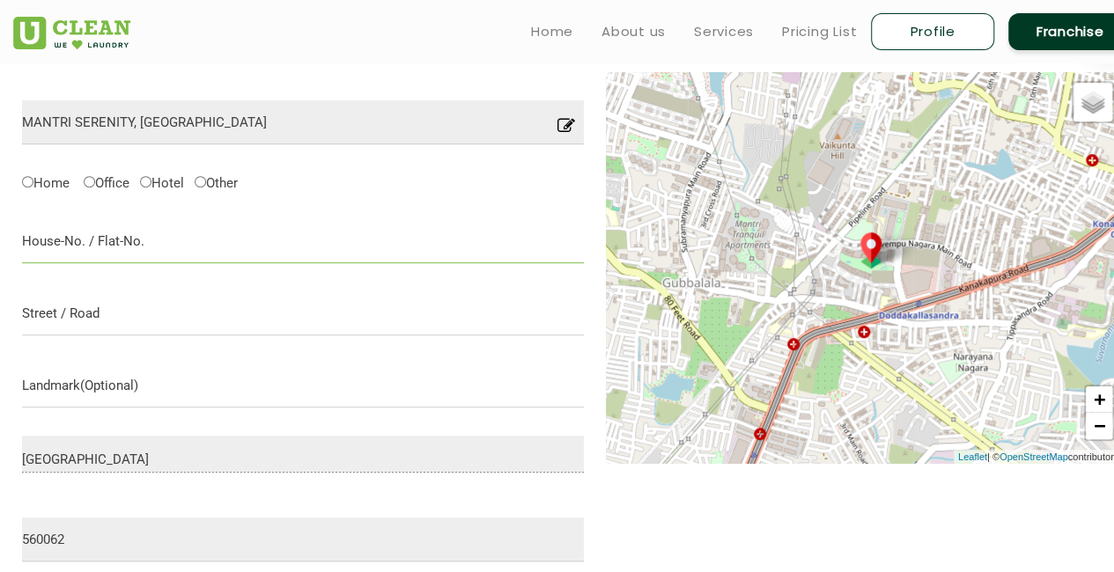
click at [203, 258] on input "text" at bounding box center [303, 241] width 562 height 44
paste input "q1003, mantri serenity, 560062"
type input "q1003, mantri serenity, 560062"
click at [38, 184] on label "Home" at bounding box center [46, 182] width 48 height 18
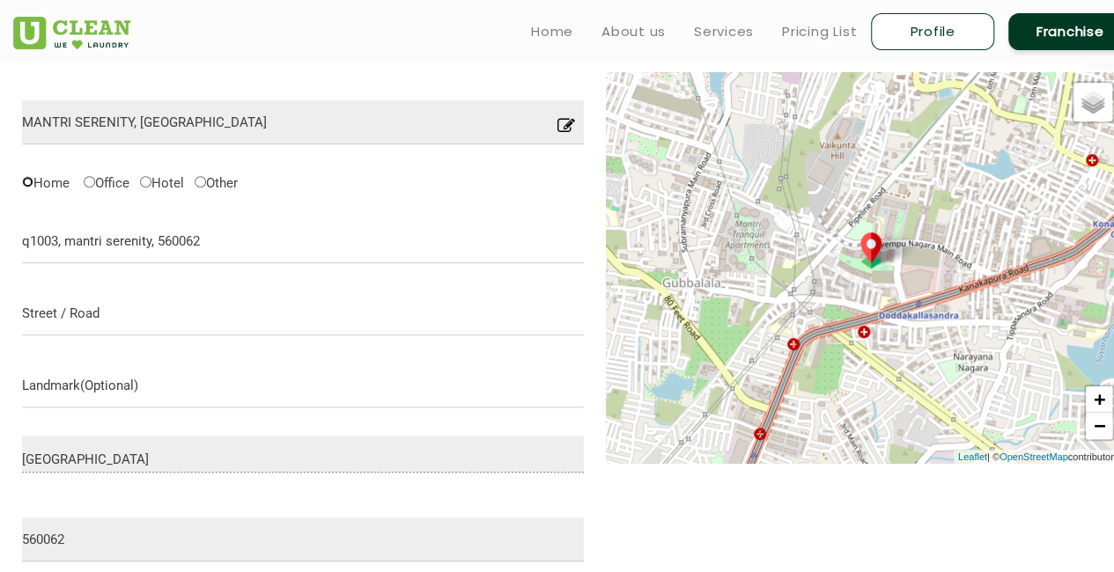
click at [33, 184] on input "Home" at bounding box center [27, 181] width 11 height 11
radio input "true"
click at [155, 318] on input "text" at bounding box center [303, 313] width 562 height 44
paste input "q1003, mantri serenity, 560062"
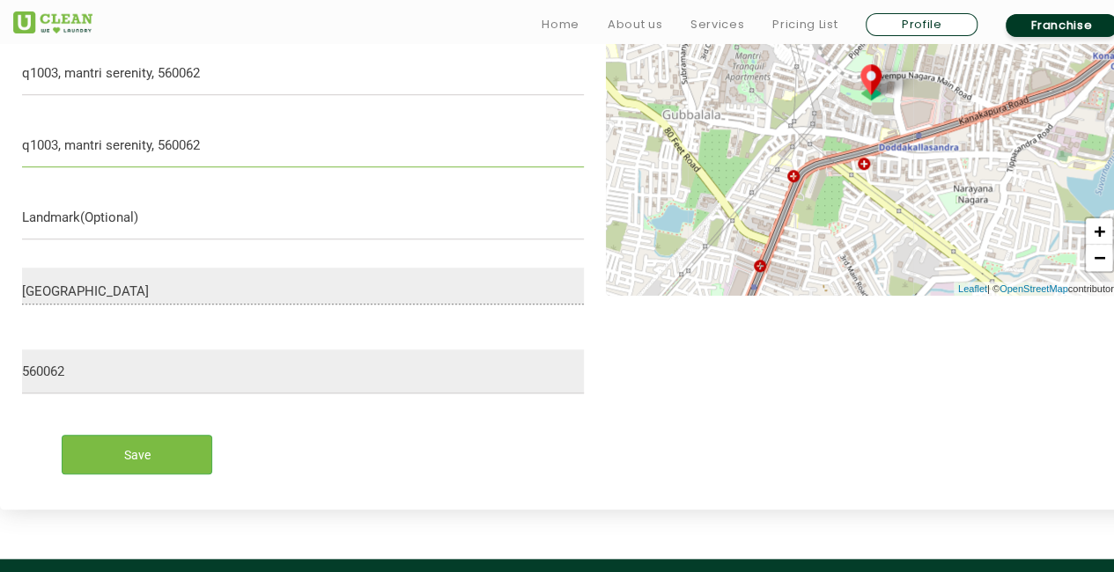
scroll to position [710, 0]
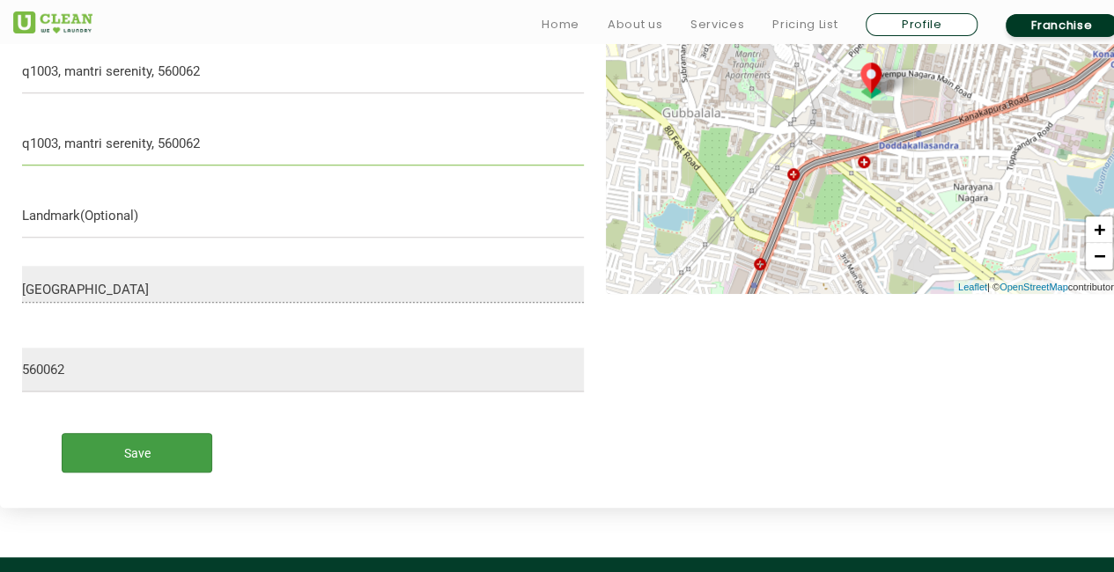
type input "q1003, mantri serenity, 560062"
click at [175, 462] on input "Save" at bounding box center [137, 453] width 151 height 40
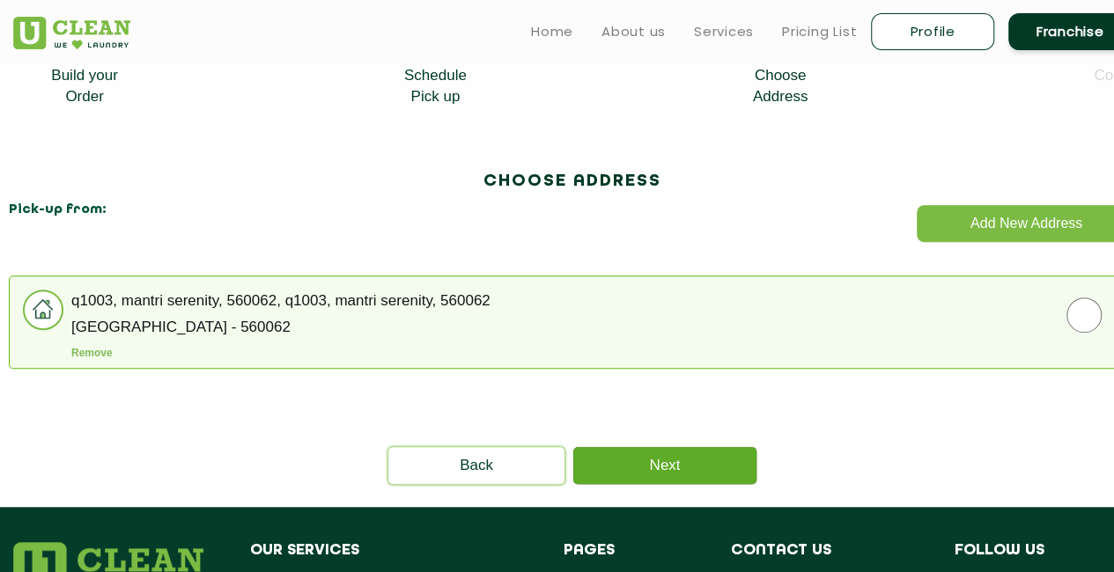
scroll to position [388, 0]
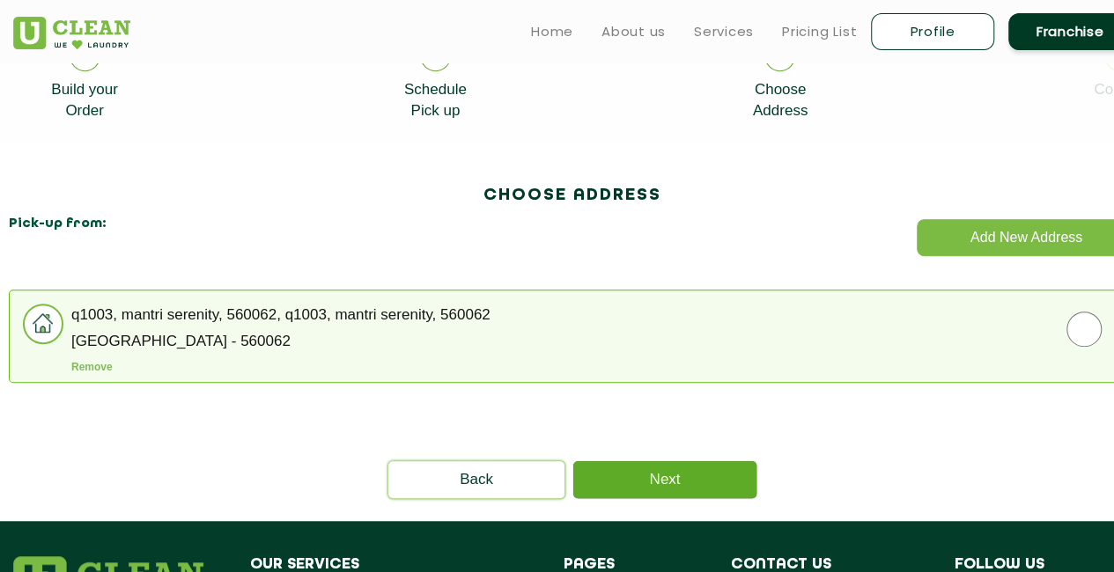
click at [701, 475] on link "Next" at bounding box center [664, 479] width 183 height 37
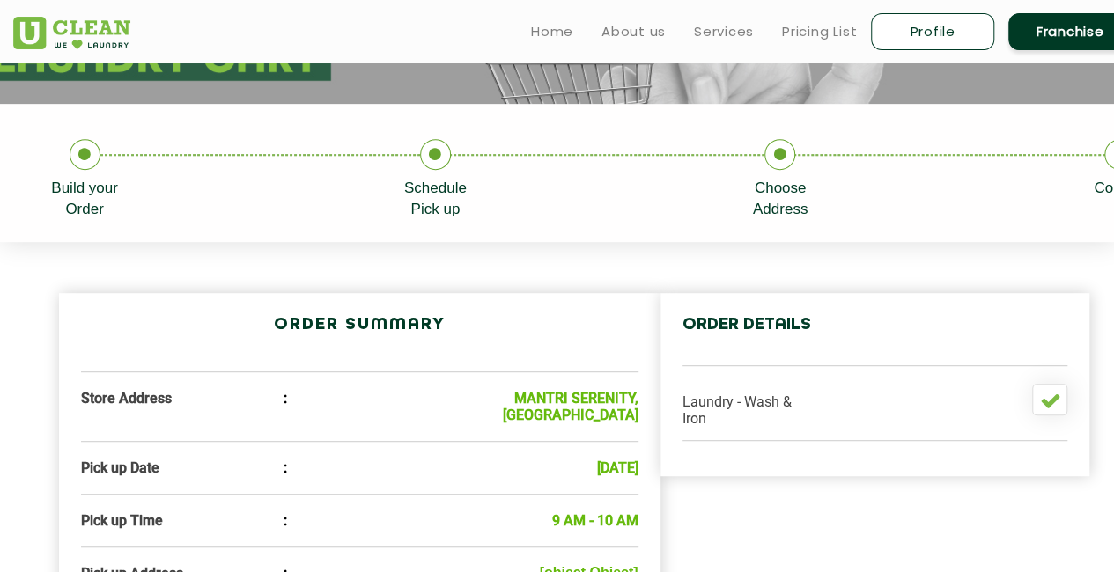
scroll to position [286, 0]
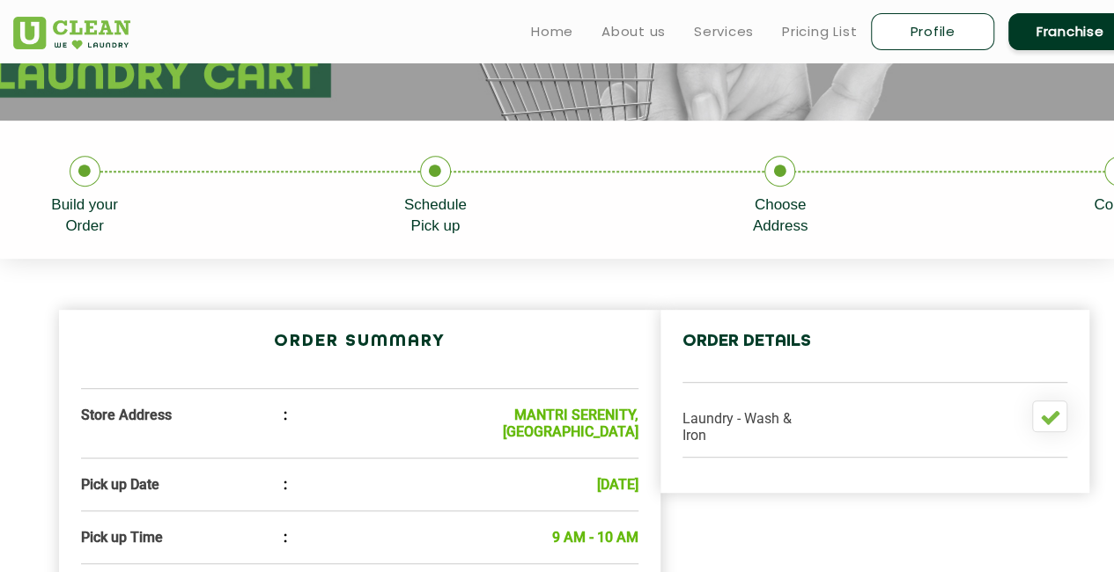
click at [930, 22] on link "Profile" at bounding box center [932, 31] width 123 height 37
select select
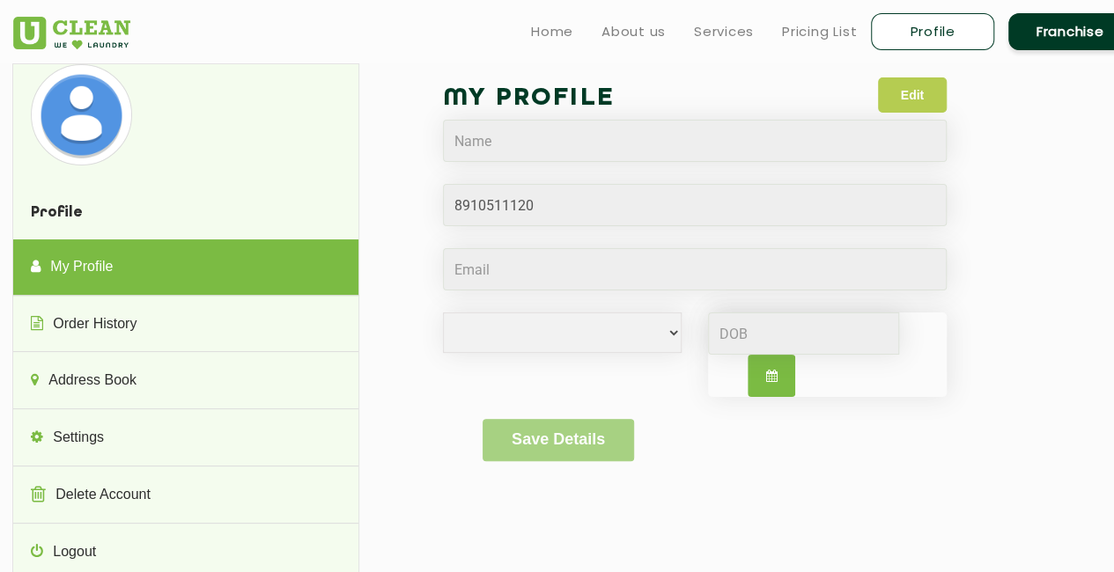
click at [926, 102] on button "Edit" at bounding box center [912, 94] width 69 height 35
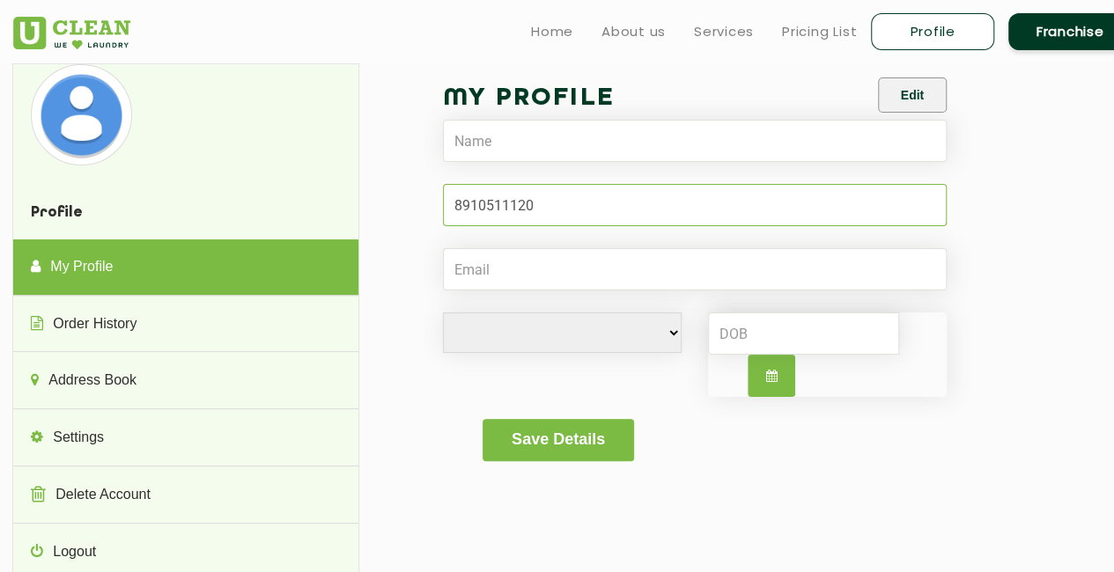
click at [573, 210] on input "Phone" at bounding box center [695, 205] width 504 height 42
type input "9814775554"
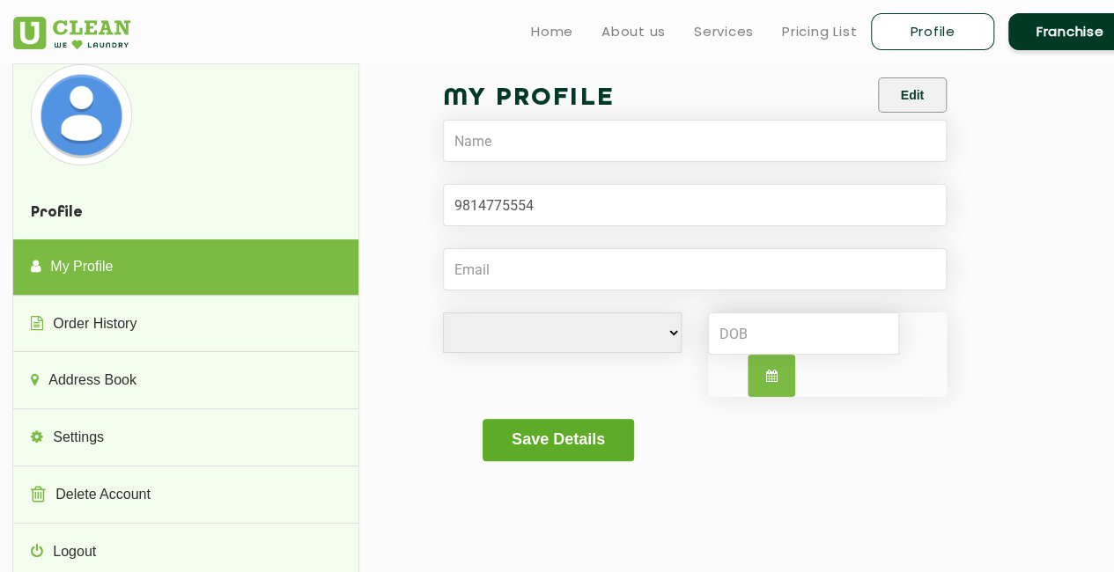
click at [562, 449] on button "Save Details" at bounding box center [557, 440] width 151 height 42
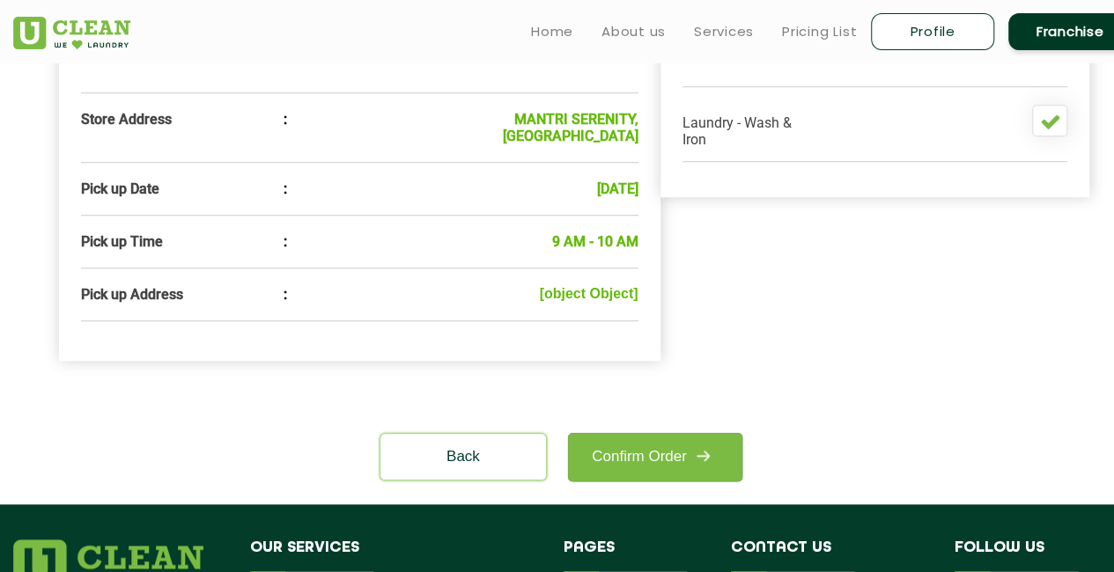
scroll to position [586, 0]
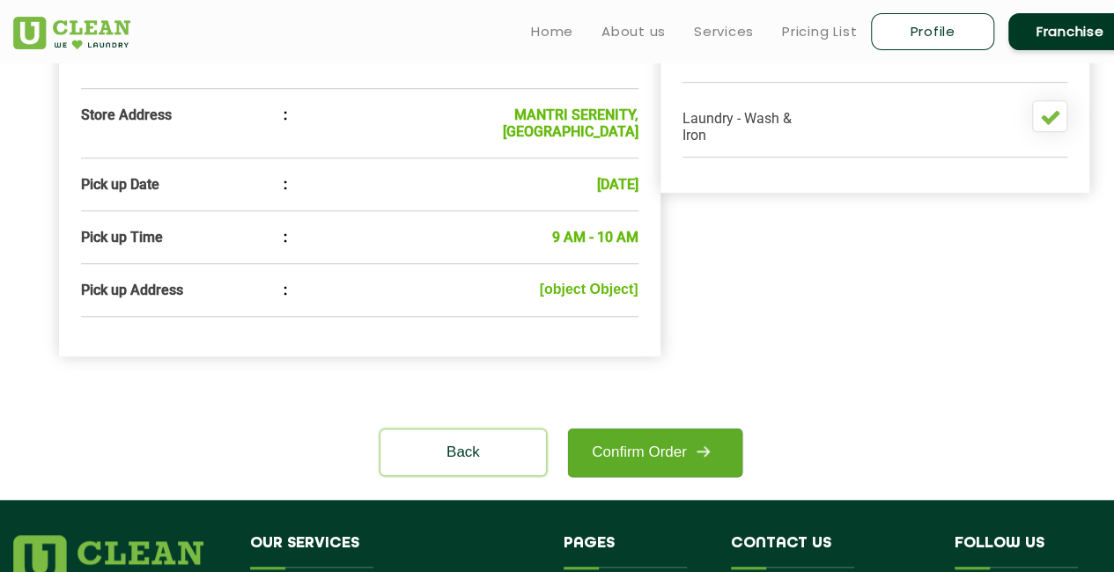
click at [650, 443] on link "Confirm Order" at bounding box center [655, 453] width 174 height 48
